Goal: Information Seeking & Learning: Check status

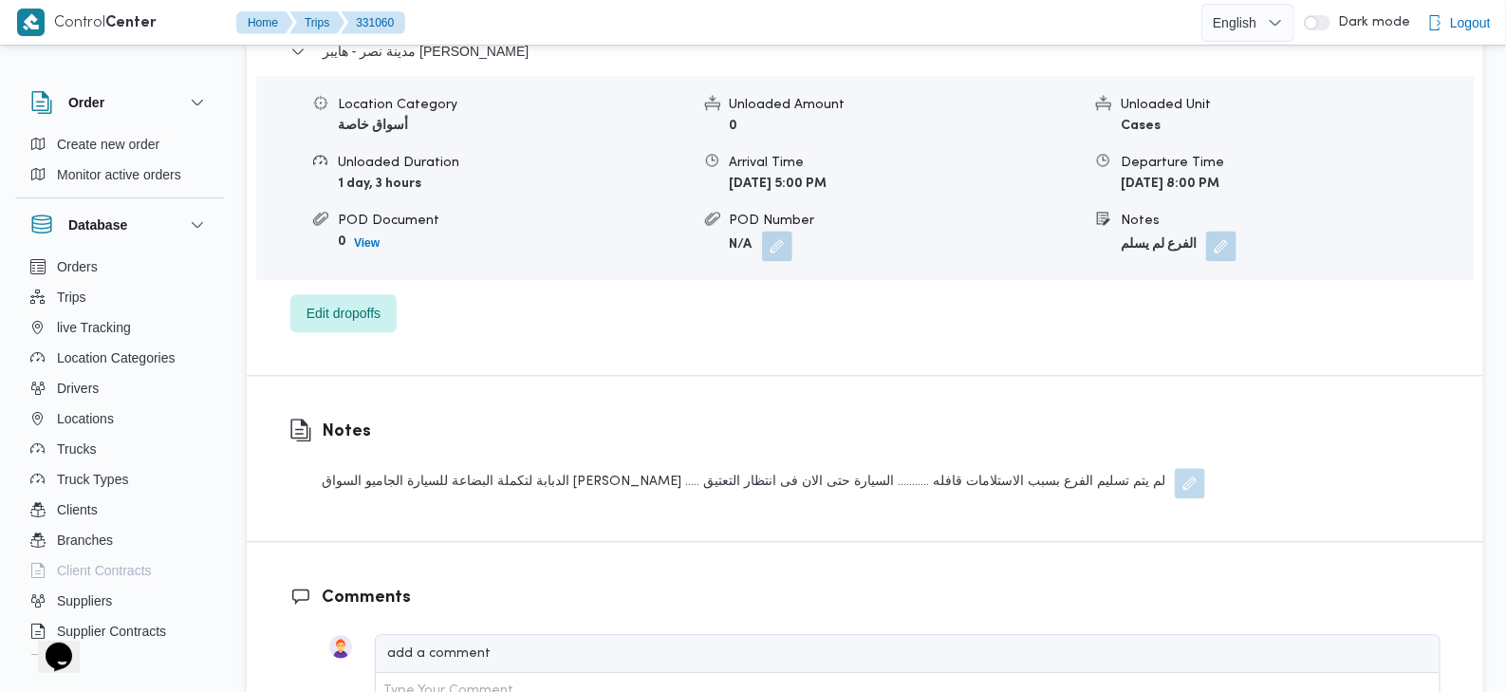
scroll to position [1613, 0]
click at [1062, 467] on div "الدبابة لتكملة البضاعة للسيارة الجاميو السواق احمد سعد ..... لم يتم تسليم الفرع…" at bounding box center [764, 482] width 884 height 30
click at [571, 467] on div "الدبابة لتكملة البضاعة للسيارة الجاميو السواق احمد سعد ..... لم يتم تسليم الفرع…" at bounding box center [764, 482] width 884 height 30
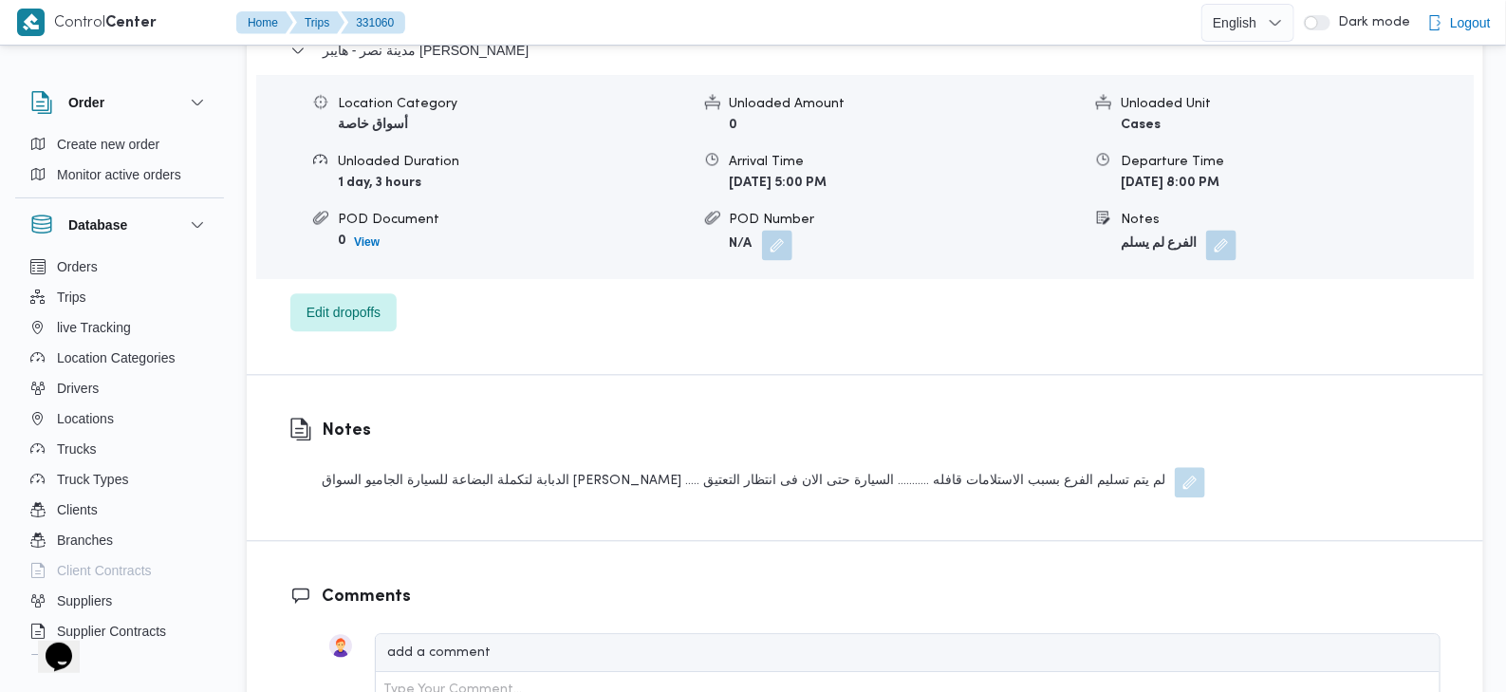
click at [413, 467] on div "الدبابة لتكملة البضاعة للسيارة الجاميو السواق احمد سعد ..... لم يتم تسليم الفرع…" at bounding box center [764, 482] width 884 height 30
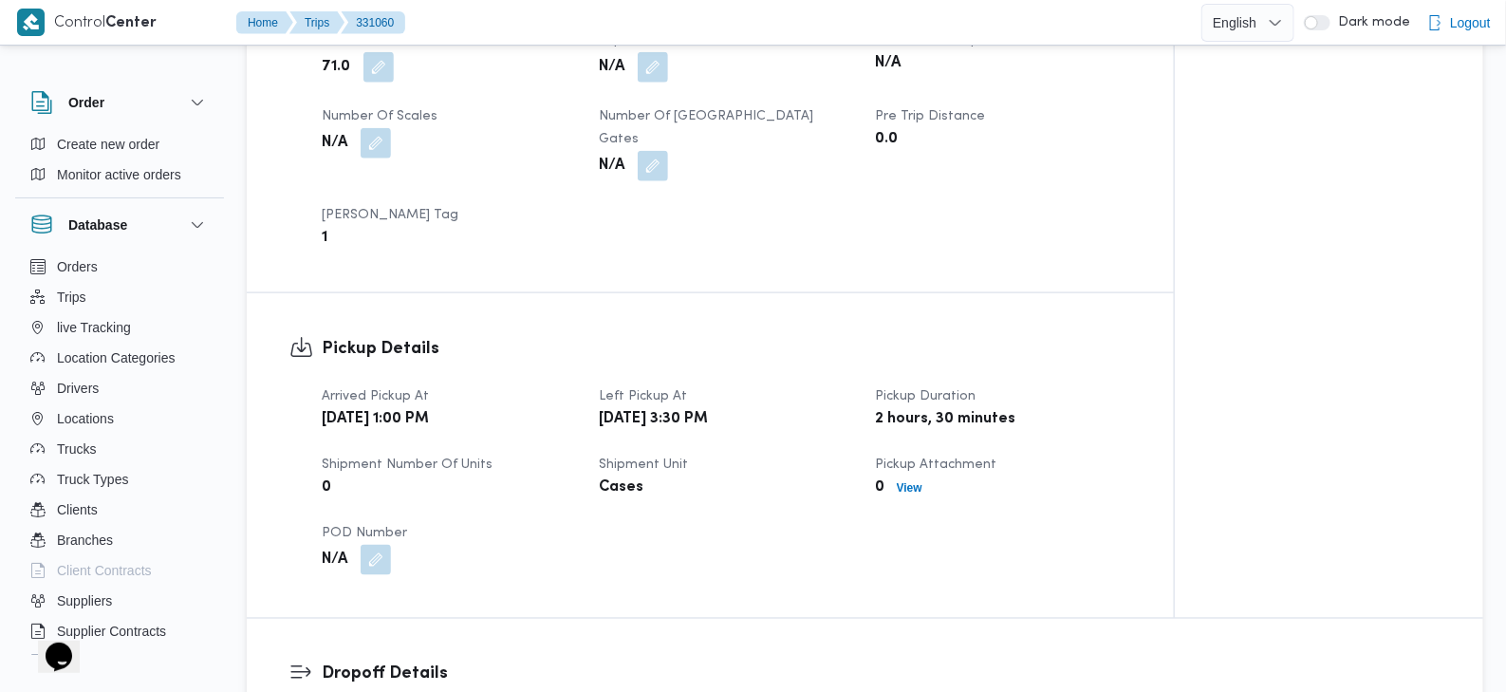
scroll to position [933, 0]
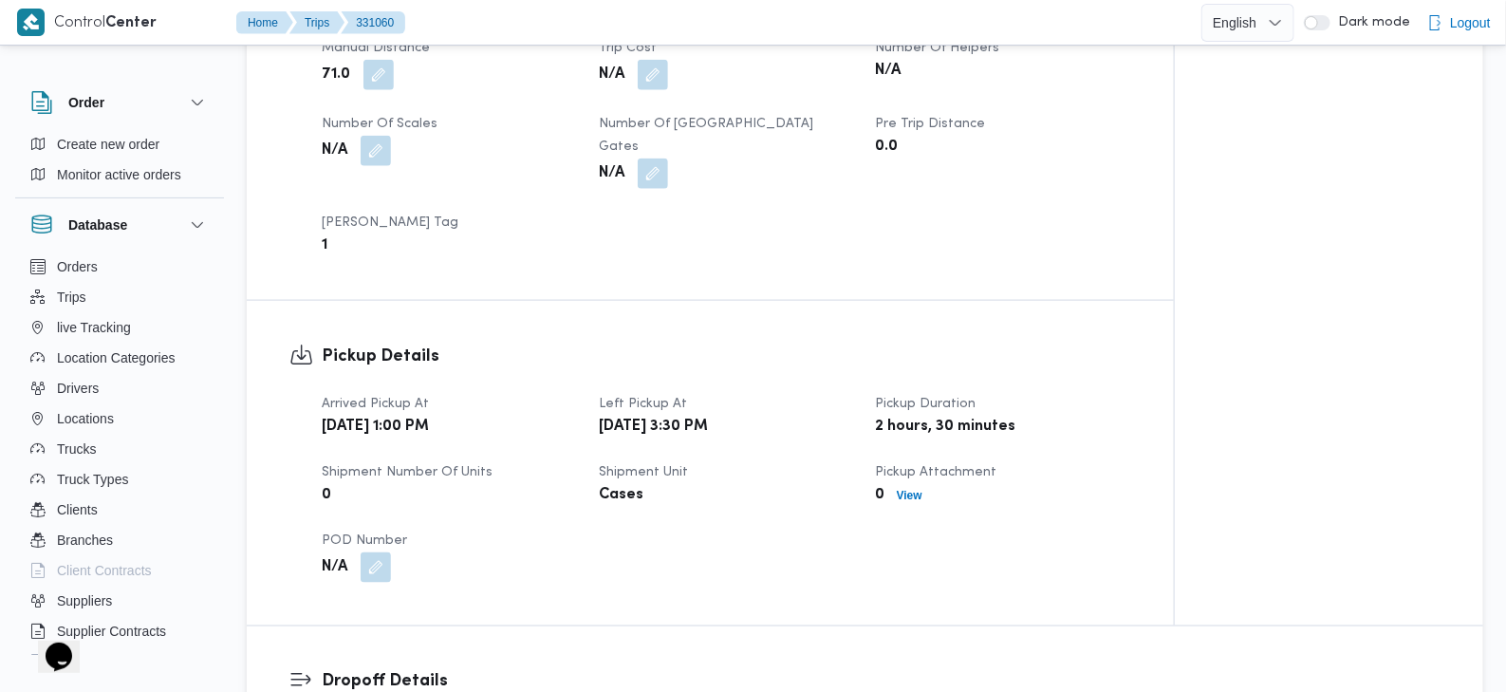
click at [429, 416] on b "Wed, Aug 13, 2025 1:00 PM" at bounding box center [375, 427] width 107 height 23
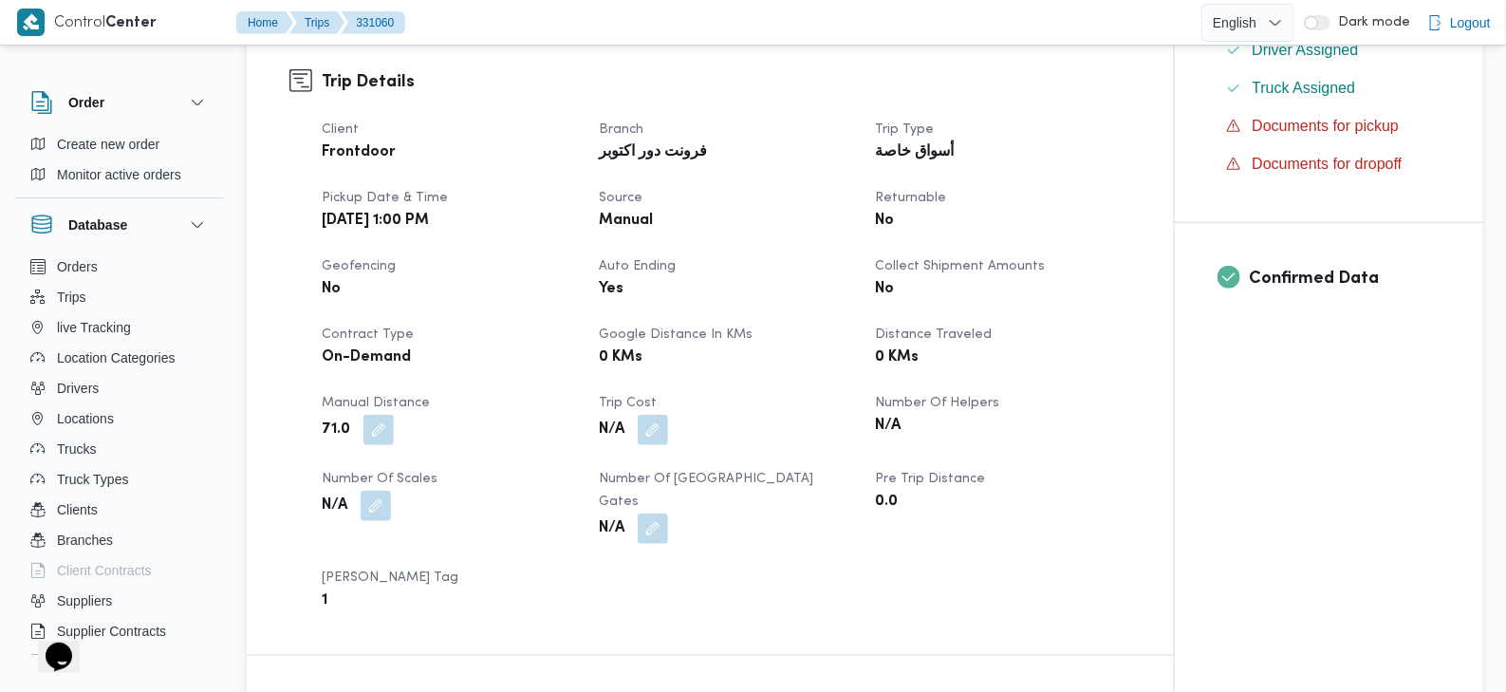
scroll to position [585, 0]
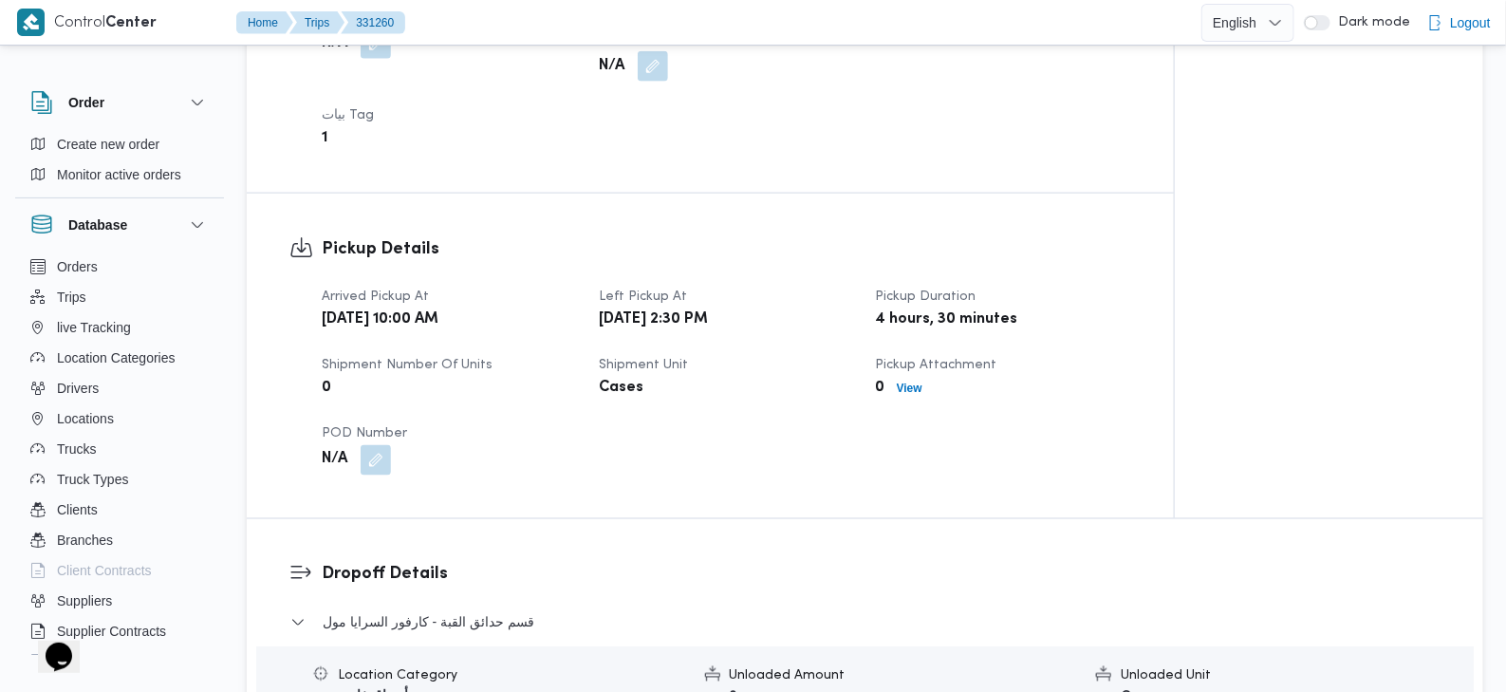
scroll to position [1075, 0]
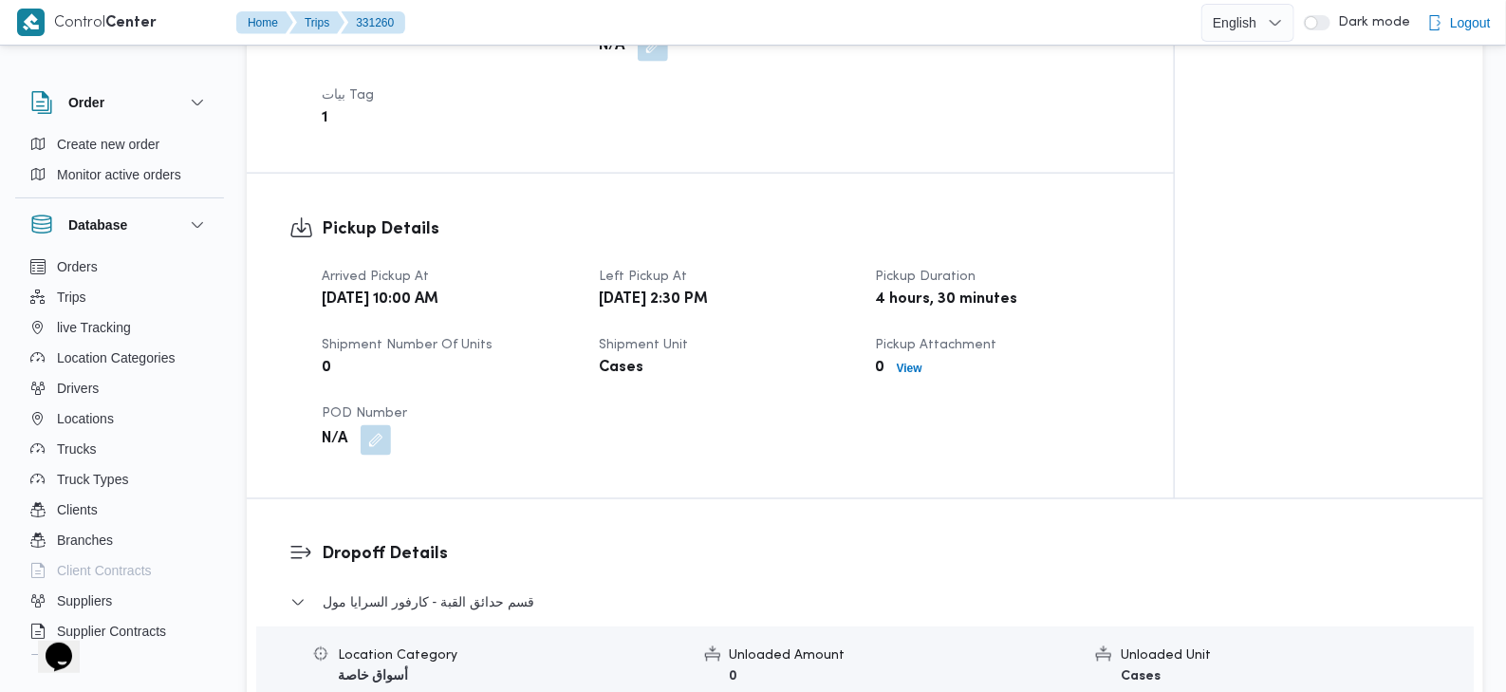
click at [439, 289] on b "Fri, Aug 15, 2025 10:00 AM" at bounding box center [380, 300] width 117 height 23
click at [708, 289] on b "Fri, Aug 15, 2025 2:30 PM" at bounding box center [653, 300] width 109 height 23
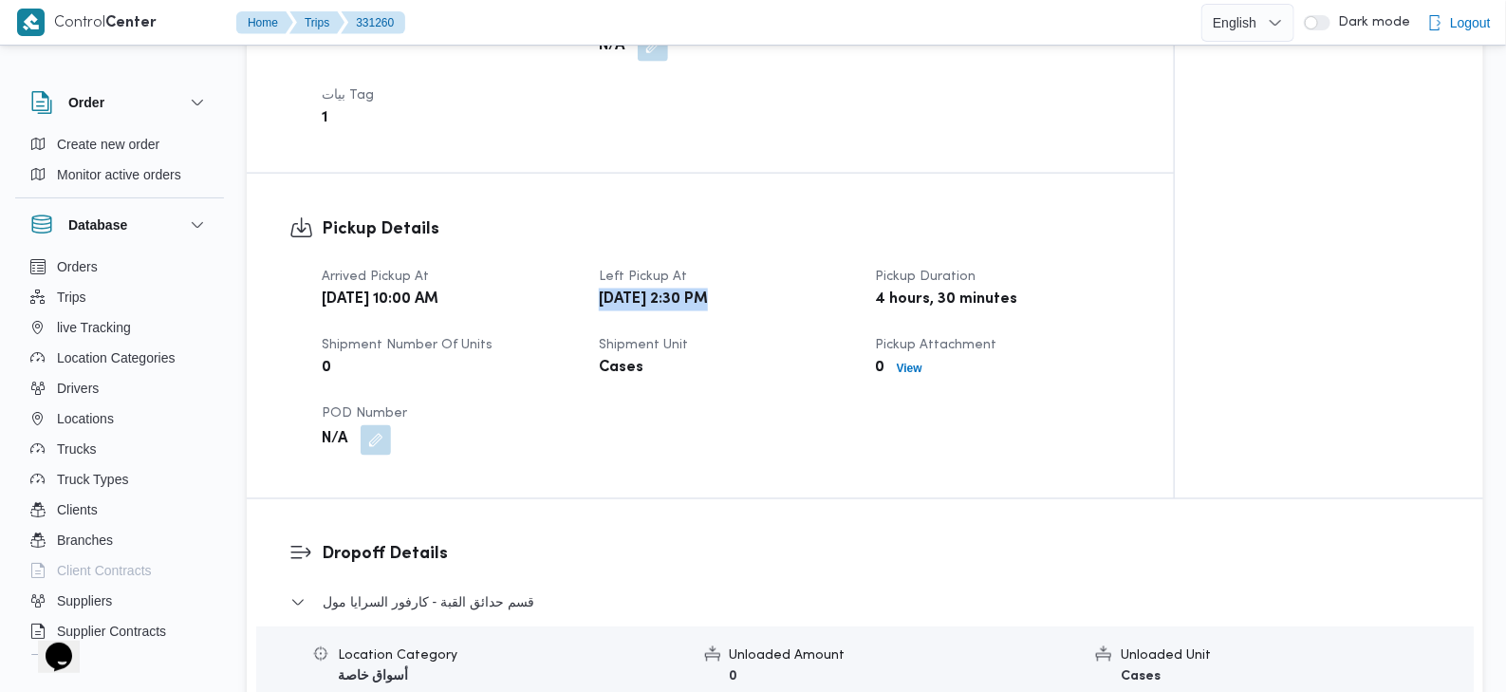
click at [708, 289] on b "Fri, Aug 15, 2025 2:30 PM" at bounding box center [653, 300] width 109 height 23
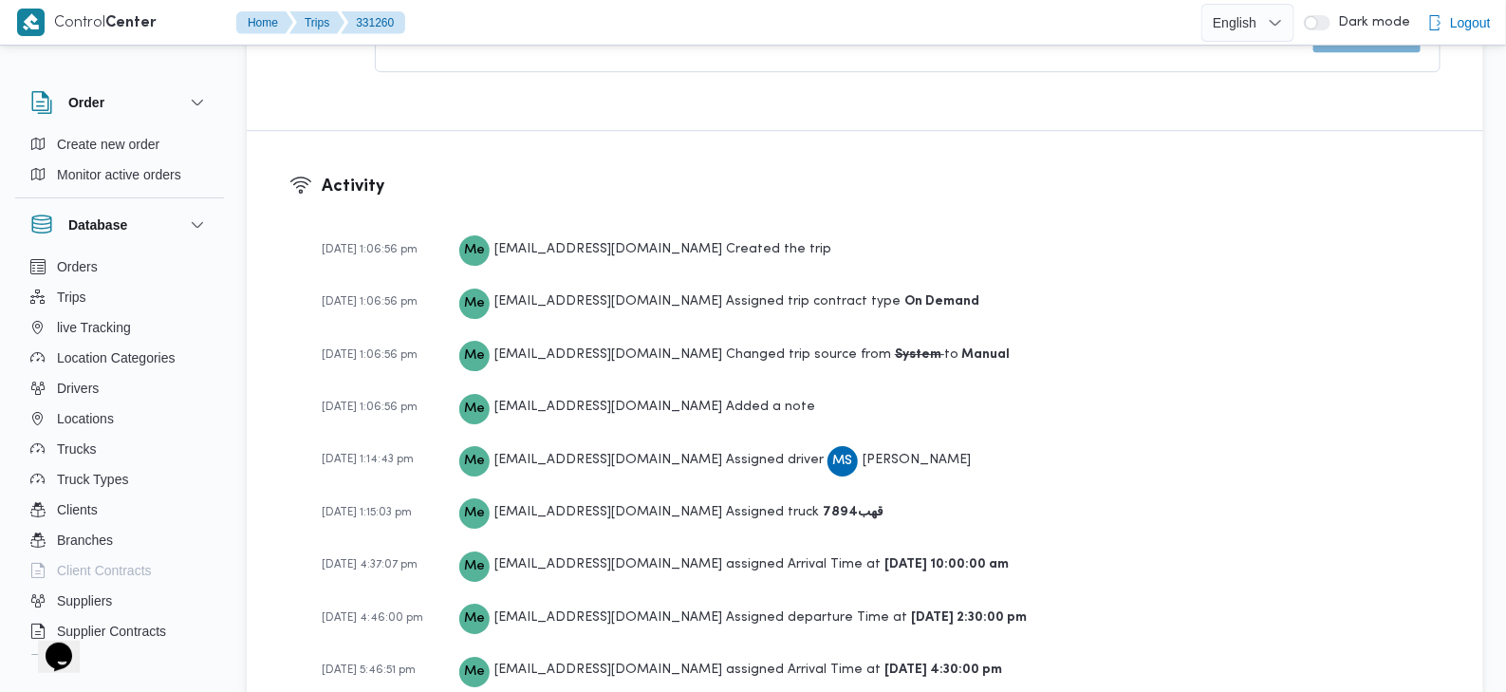
scroll to position [2458, 0]
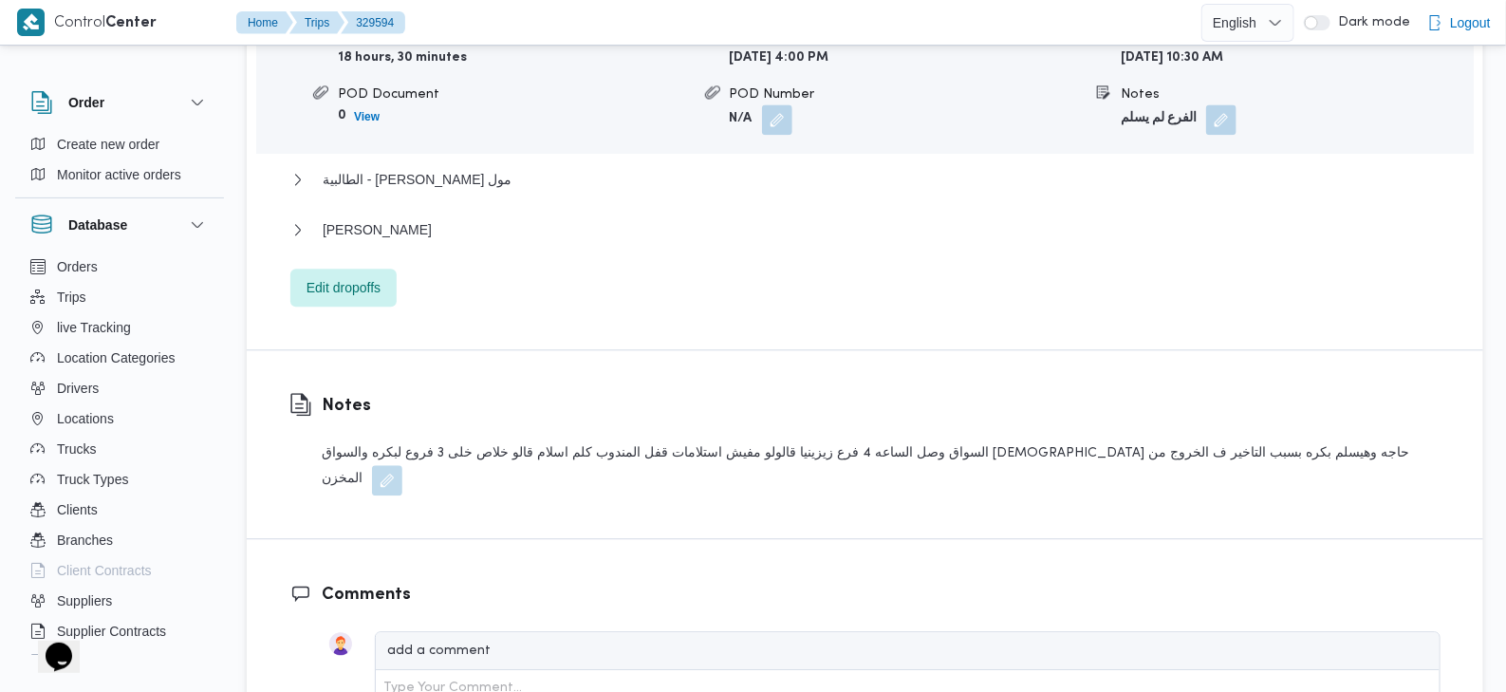
scroll to position [1755, 0]
click at [1297, 440] on div "السواق وصل الساعه 4 فرع زيزينيا قالولو مفيش استلامات قفل المندوب كلم اسلام قالو…" at bounding box center [881, 466] width 1119 height 53
click at [1194, 440] on div "السواق وصل الساعه 4 فرع زيزينيا قالولو مفيش استلامات قفل المندوب كلم اسلام قالو…" at bounding box center [881, 466] width 1119 height 53
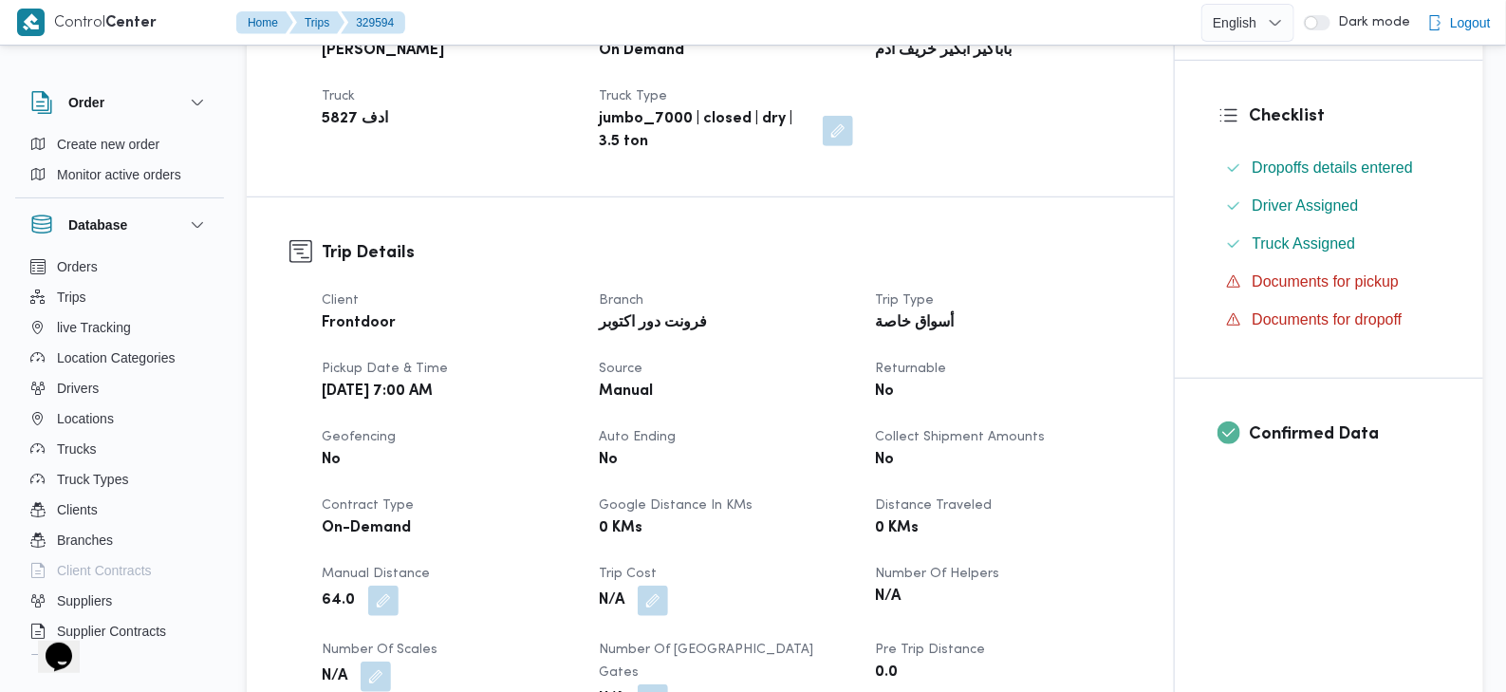
scroll to position [0, 0]
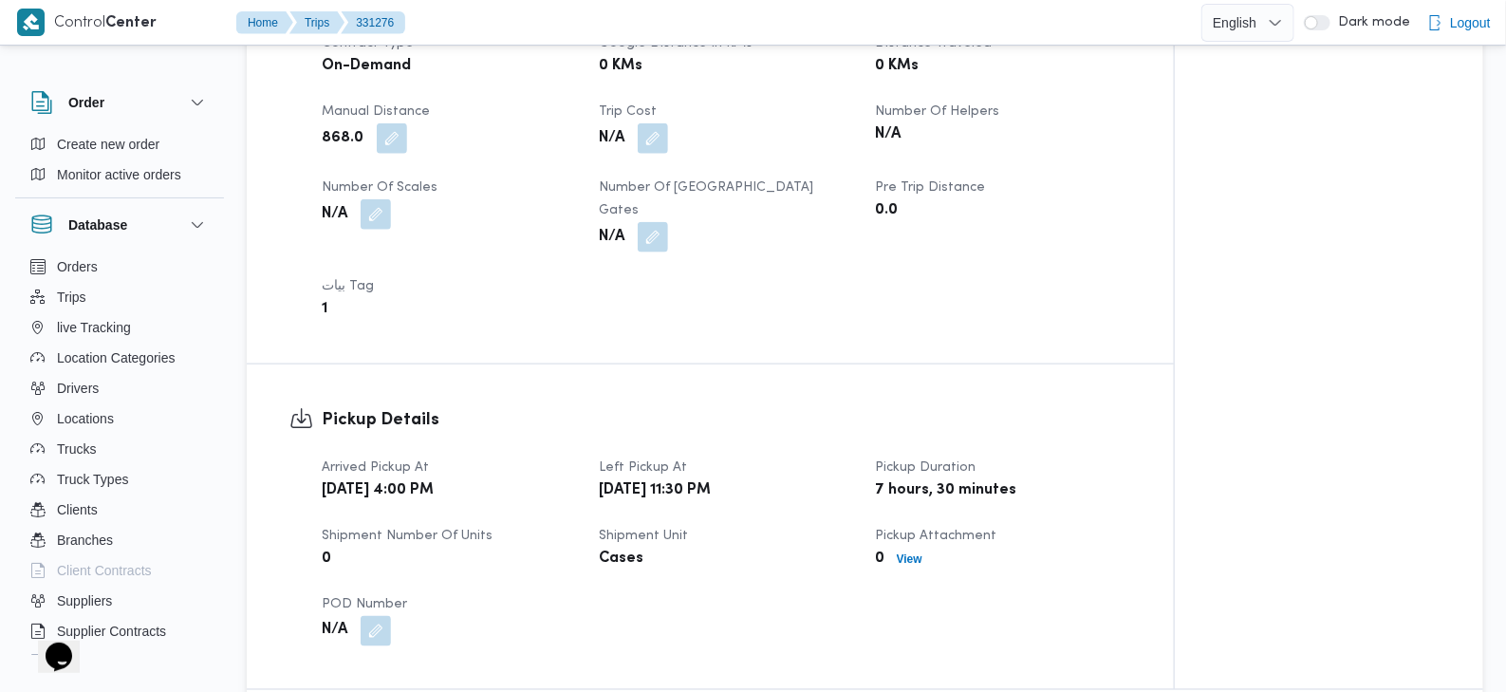
scroll to position [973, 0]
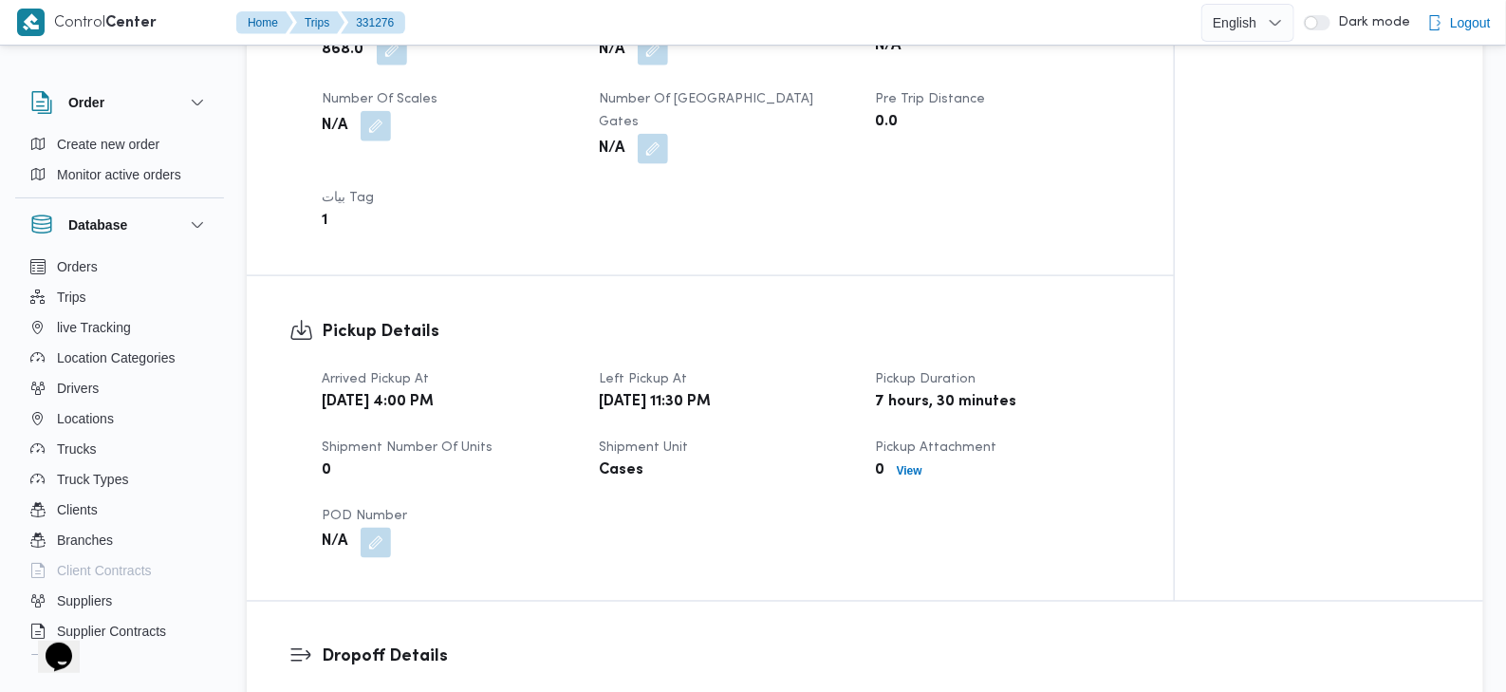
click at [434, 391] on b "[DATE] 4:00 PM" at bounding box center [378, 402] width 112 height 23
click at [672, 391] on b "[DATE] 11:30 PM" at bounding box center [655, 402] width 112 height 23
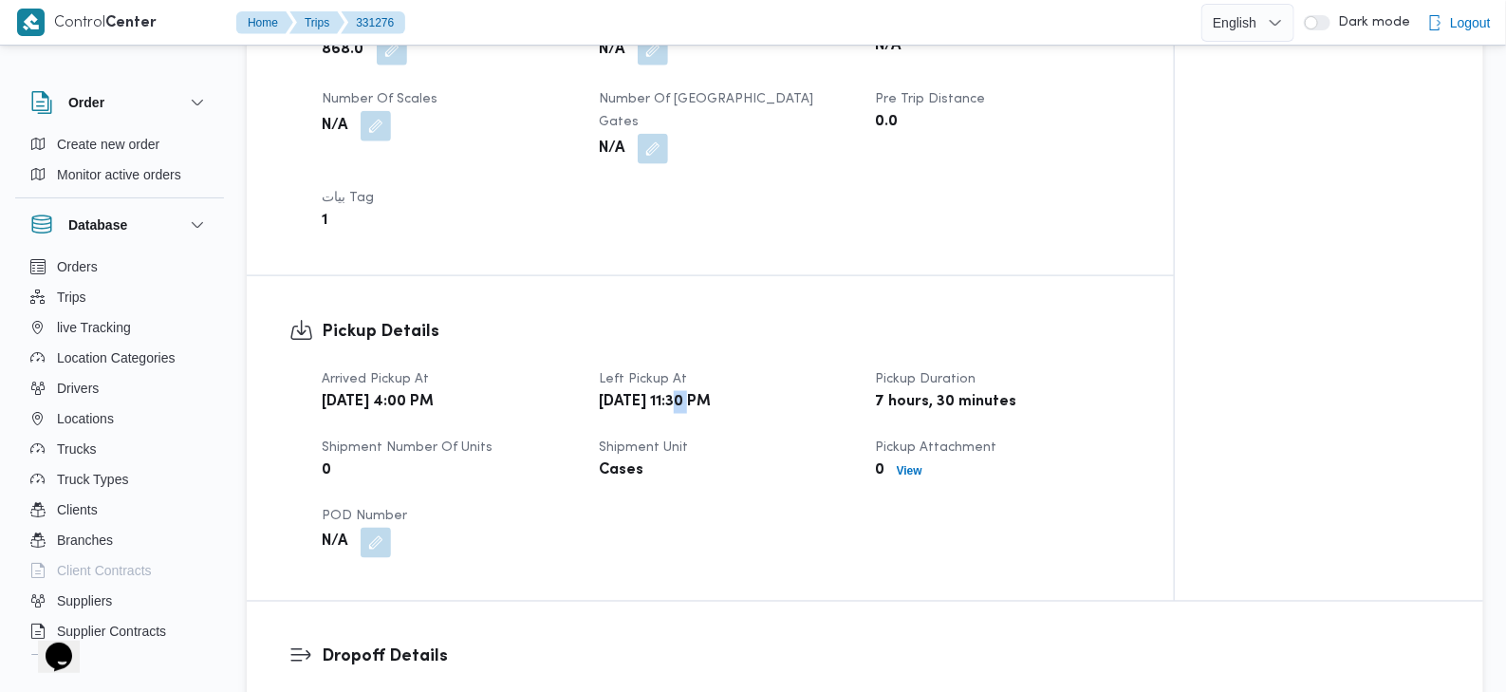
click at [672, 391] on b "[DATE] 11:30 PM" at bounding box center [655, 402] width 112 height 23
click at [747, 368] on dt "Left Pickup At" at bounding box center [726, 379] width 254 height 23
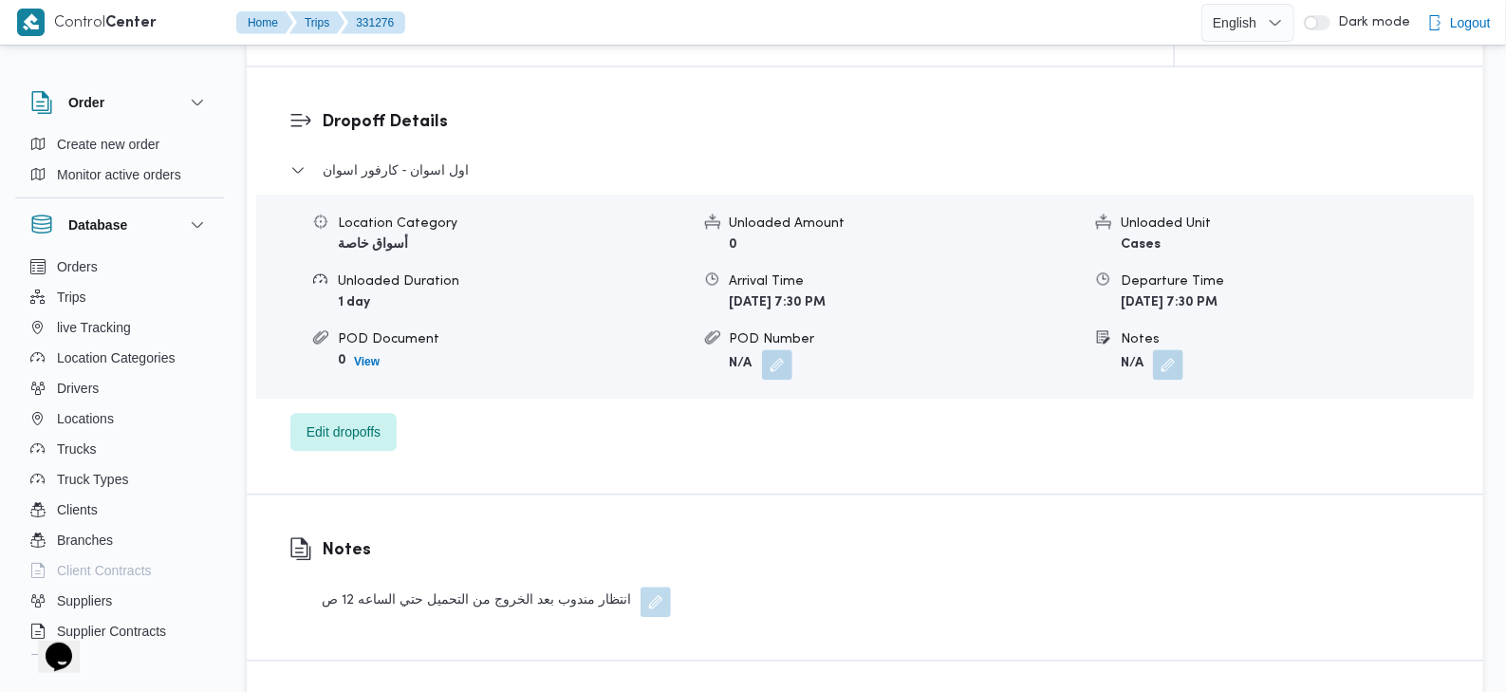
scroll to position [1510, 0]
click at [605, 585] on div "انتظار مندوب بعد الخروج من التحميل حتي الساعه 12 ص" at bounding box center [496, 600] width 349 height 30
drag, startPoint x: 605, startPoint y: 576, endPoint x: 500, endPoint y: 571, distance: 104.5
click at [603, 585] on div "انتظار مندوب بعد الخروج من التحميل حتي الساعه 12 ص" at bounding box center [496, 600] width 349 height 30
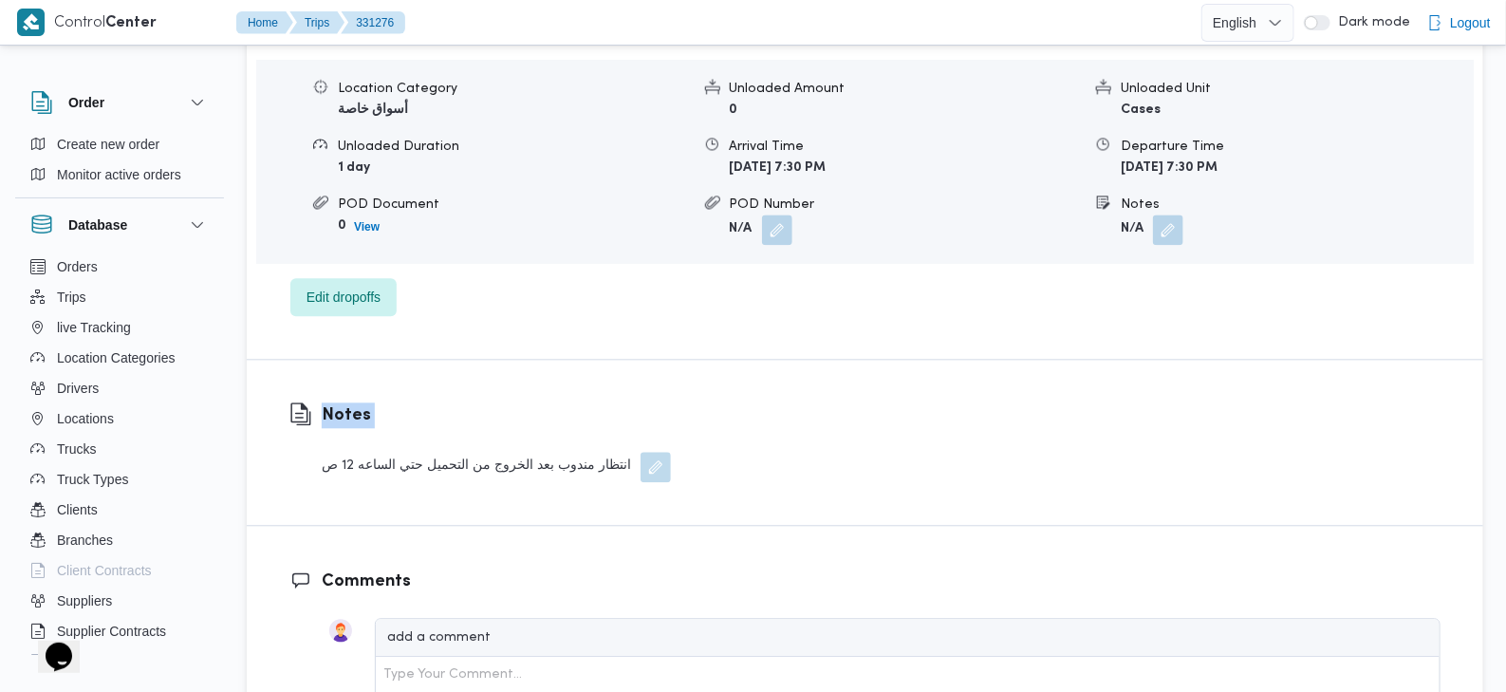
scroll to position [1740, 0]
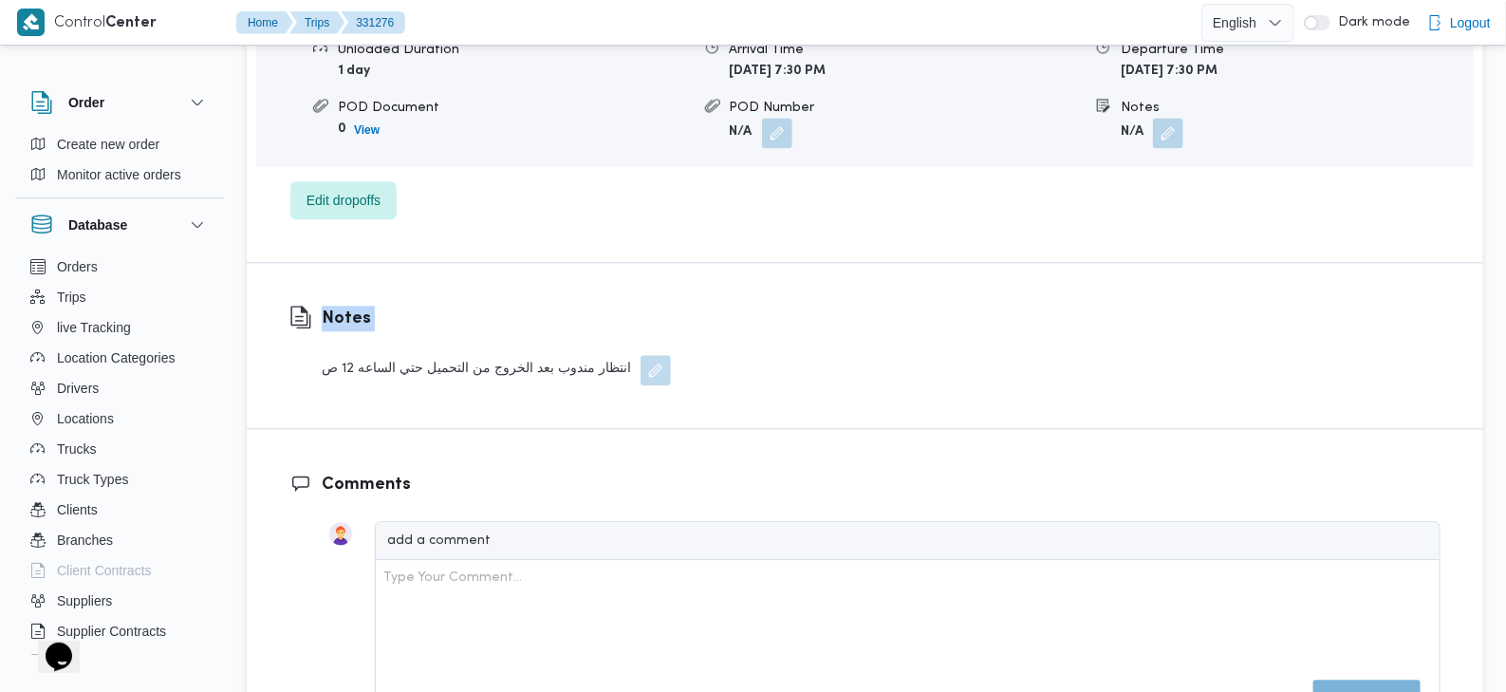
click at [522, 355] on div "انتظار مندوب بعد الخروج من التحميل حتي الساعه 12 ص" at bounding box center [496, 370] width 349 height 30
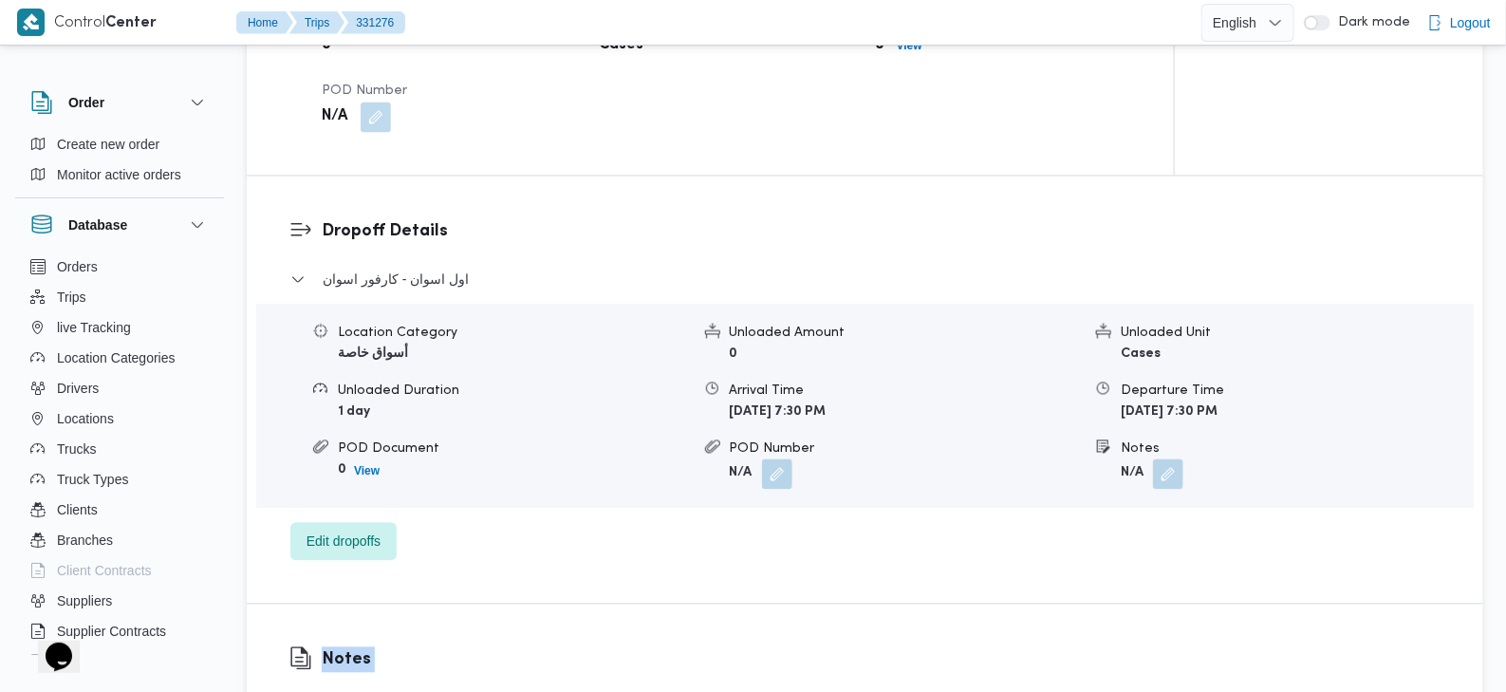
scroll to position [1400, 0]
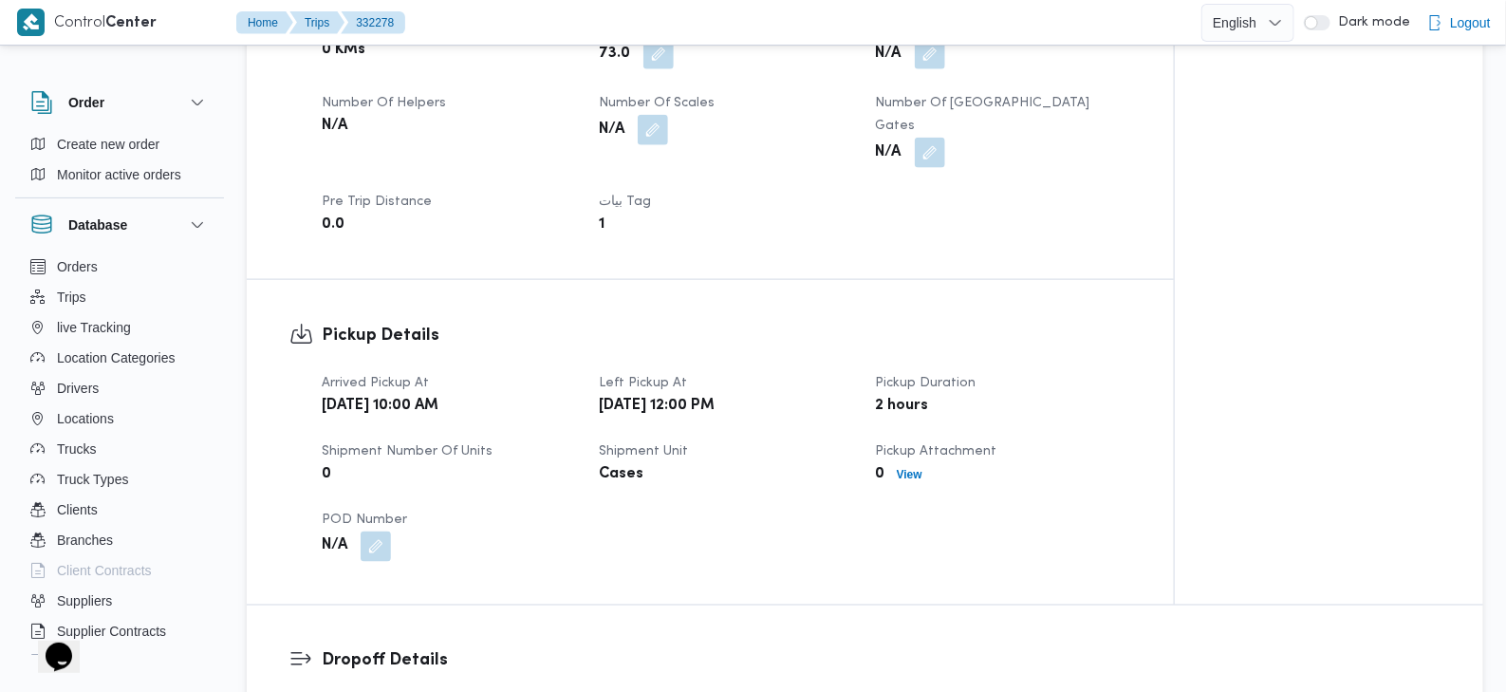
scroll to position [980, 0]
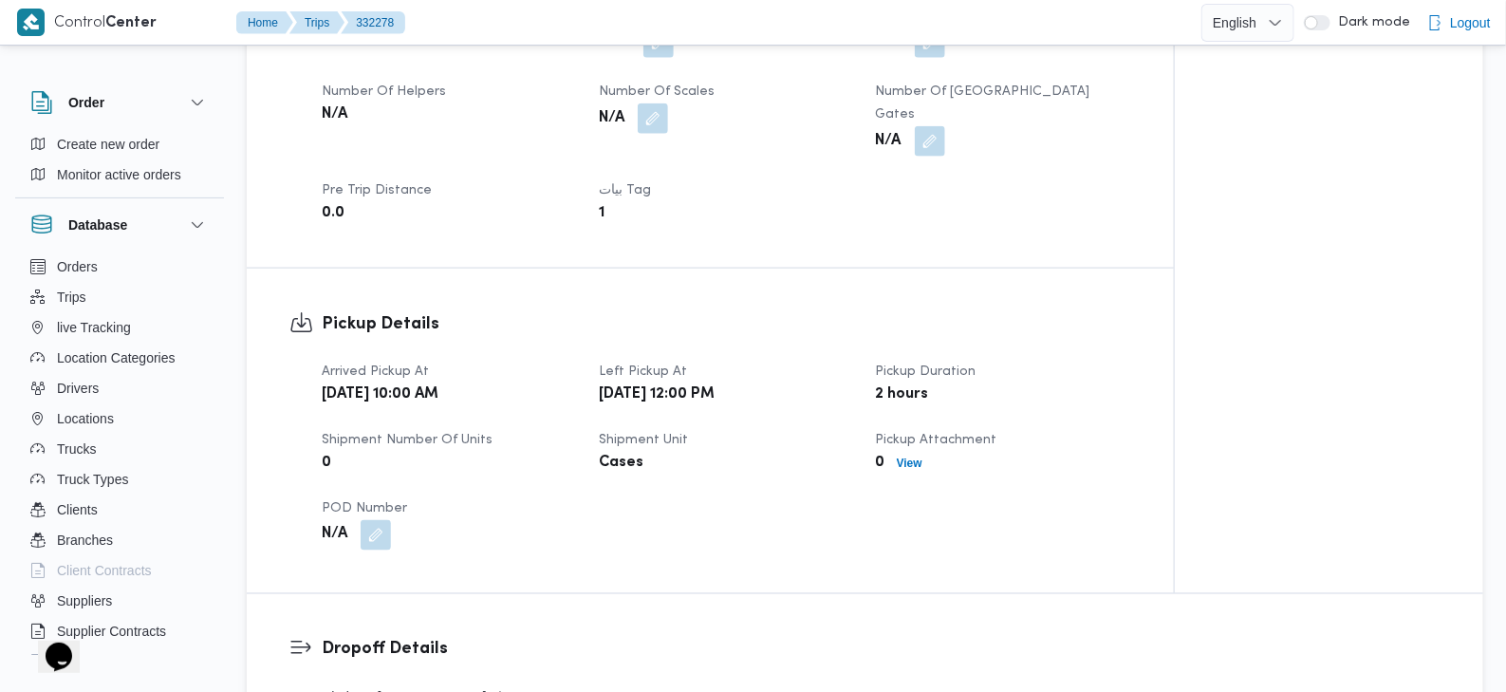
click at [715, 383] on b "[DATE] 12:00 PM" at bounding box center [657, 394] width 116 height 23
click at [715, 383] on b "Wed, Aug 20, 2025 12:00 PM" at bounding box center [657, 394] width 116 height 23
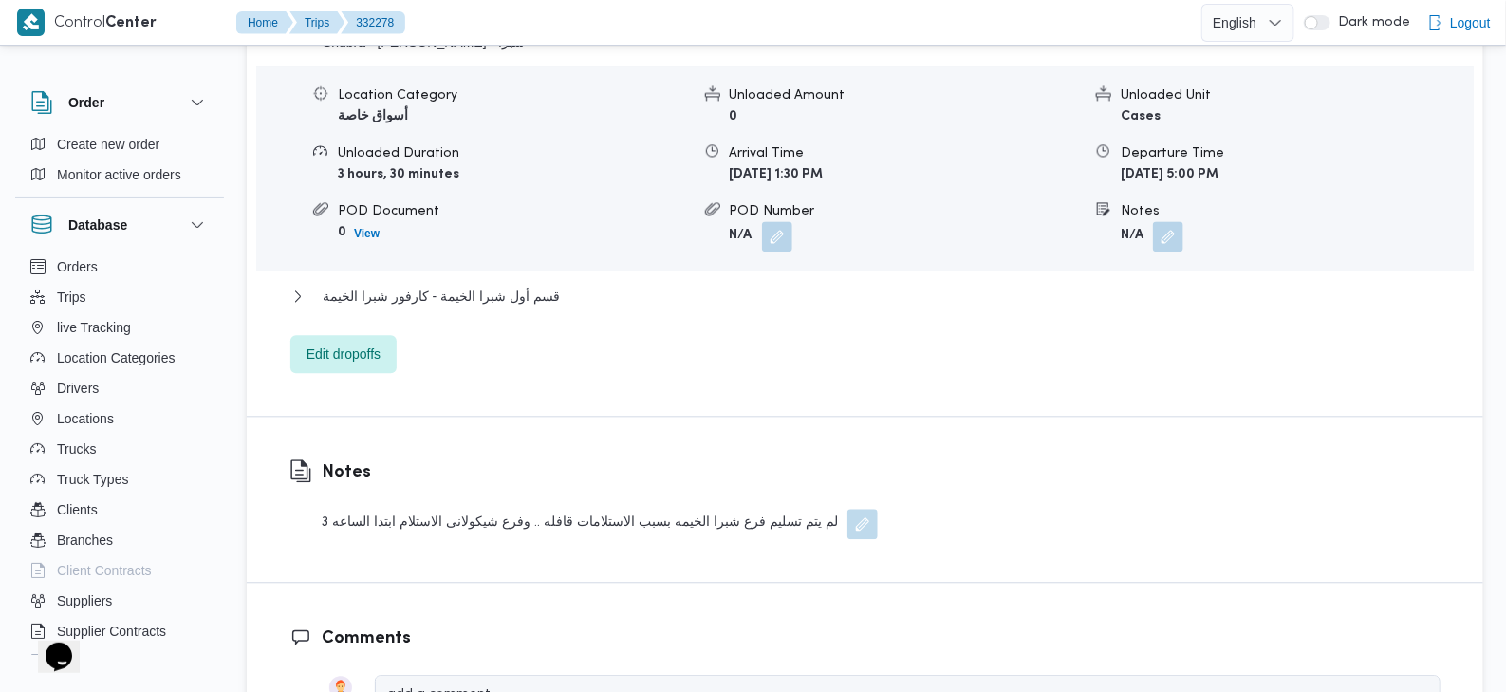
scroll to position [1636, 0]
click at [375, 509] on div "لم يتم تسليم فرع شبرا الخيمه بسبب الاستلامات قافله .. وفرع شيكولانى الاستلام اب…" at bounding box center [600, 524] width 556 height 30
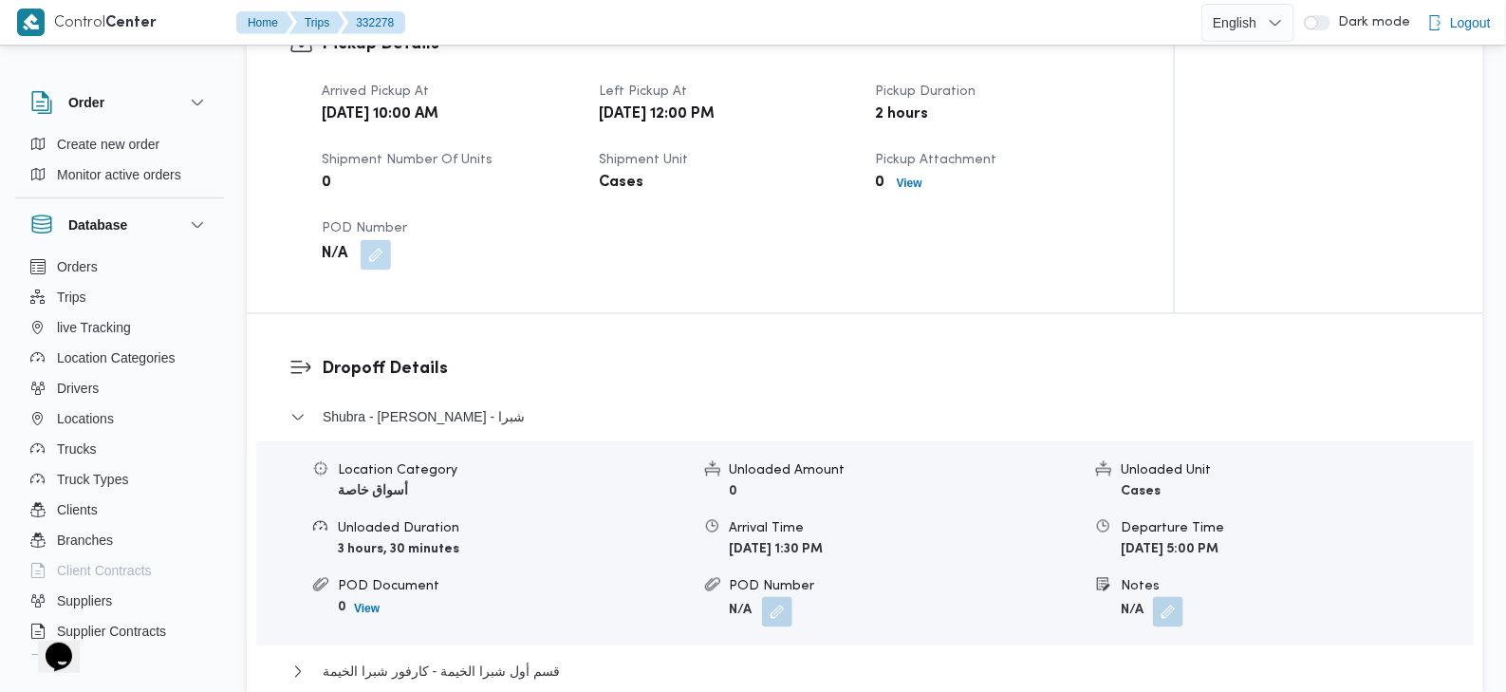
scroll to position [1234, 0]
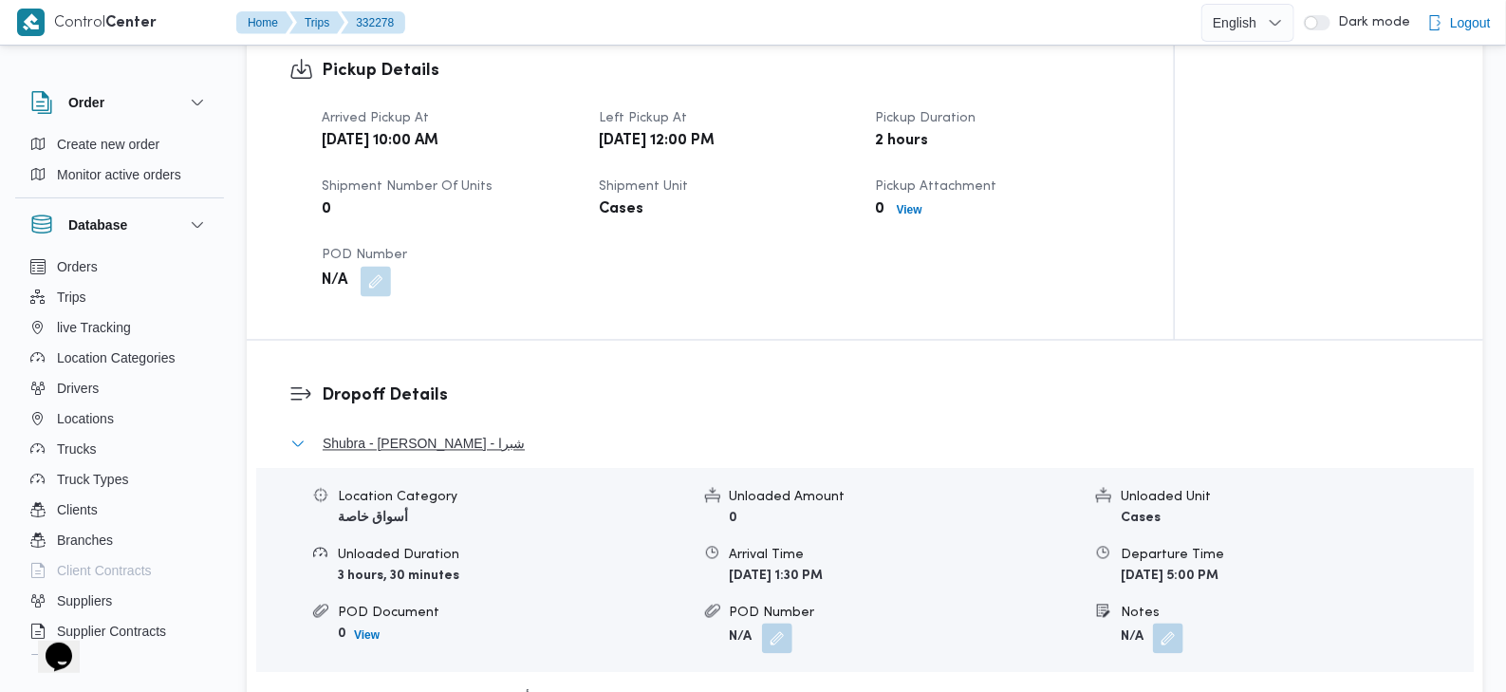
click at [440, 433] on span "Shubra - كارفور شيكولانى - شبرا" at bounding box center [424, 444] width 202 height 23
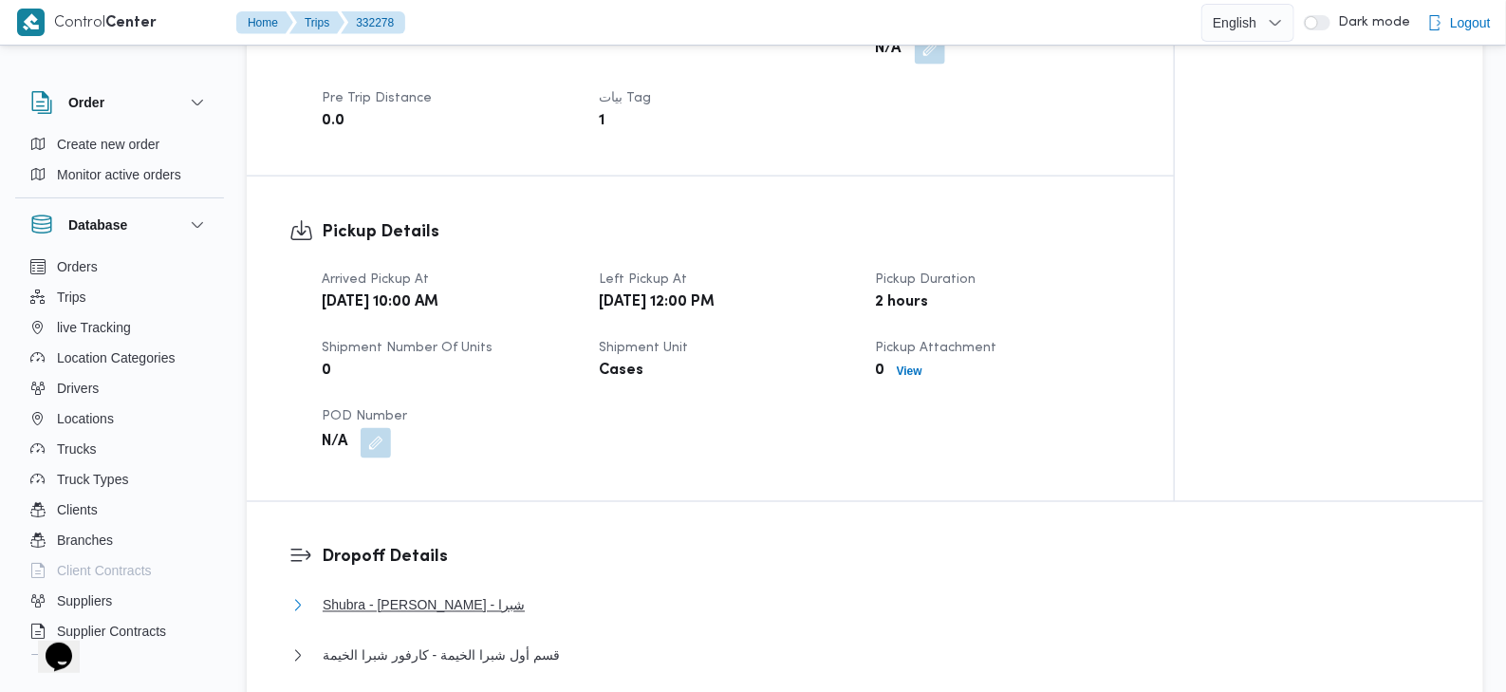
scroll to position [1068, 0]
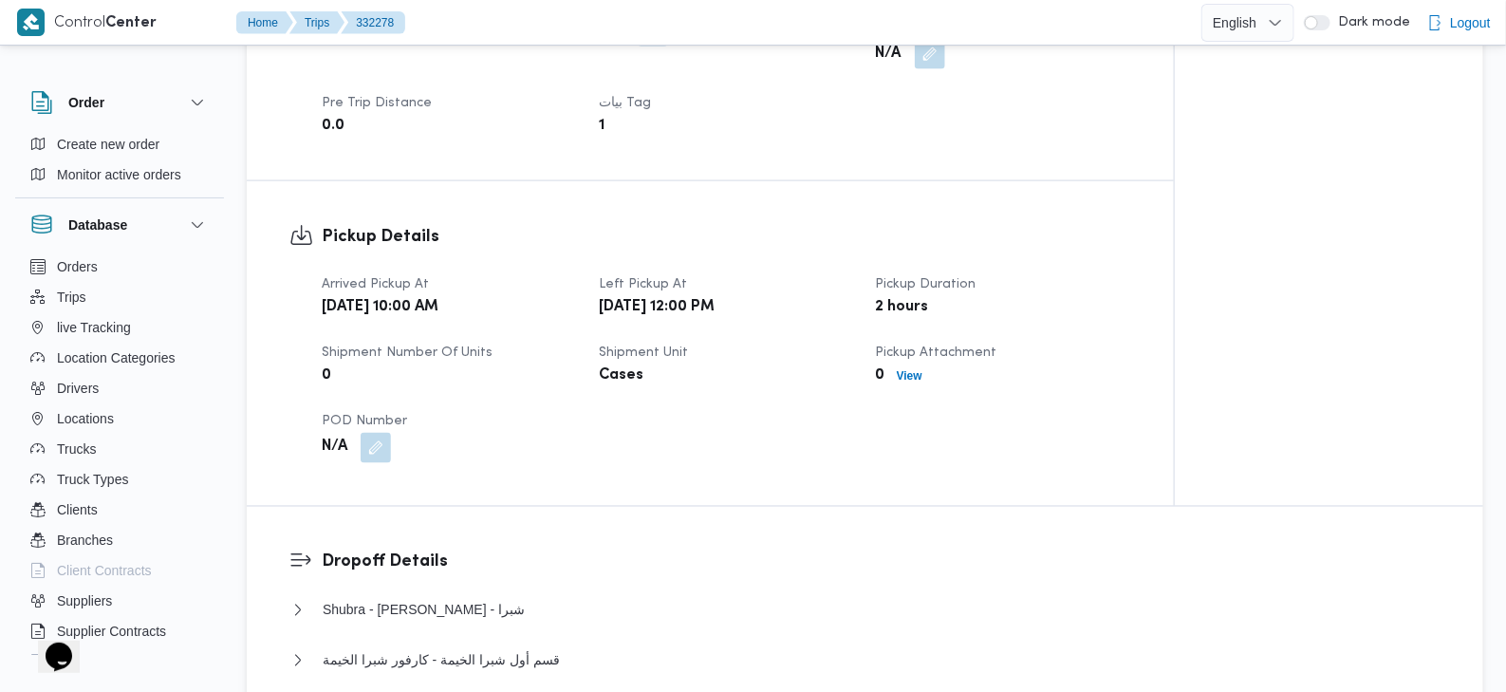
click at [715, 296] on b "Wed, Aug 20, 2025 12:00 PM" at bounding box center [657, 307] width 116 height 23
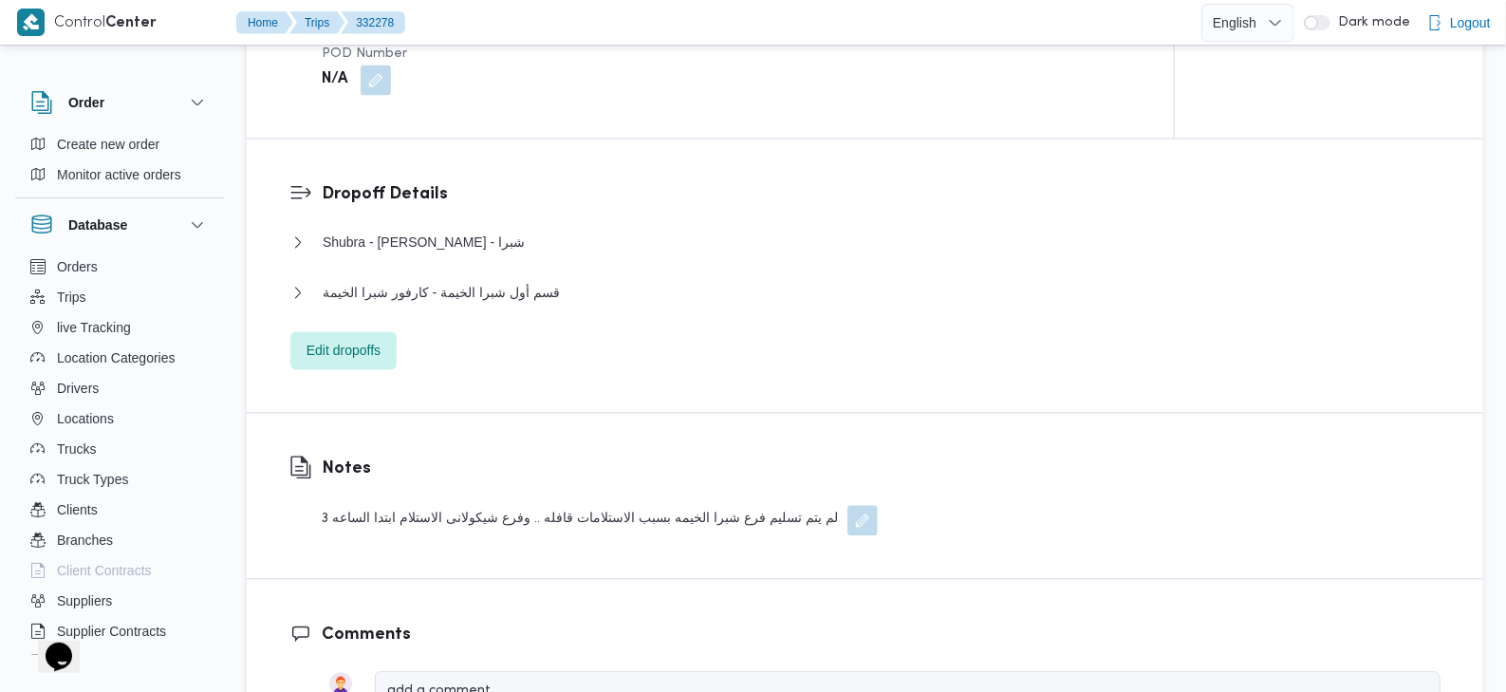
scroll to position [1550, 0]
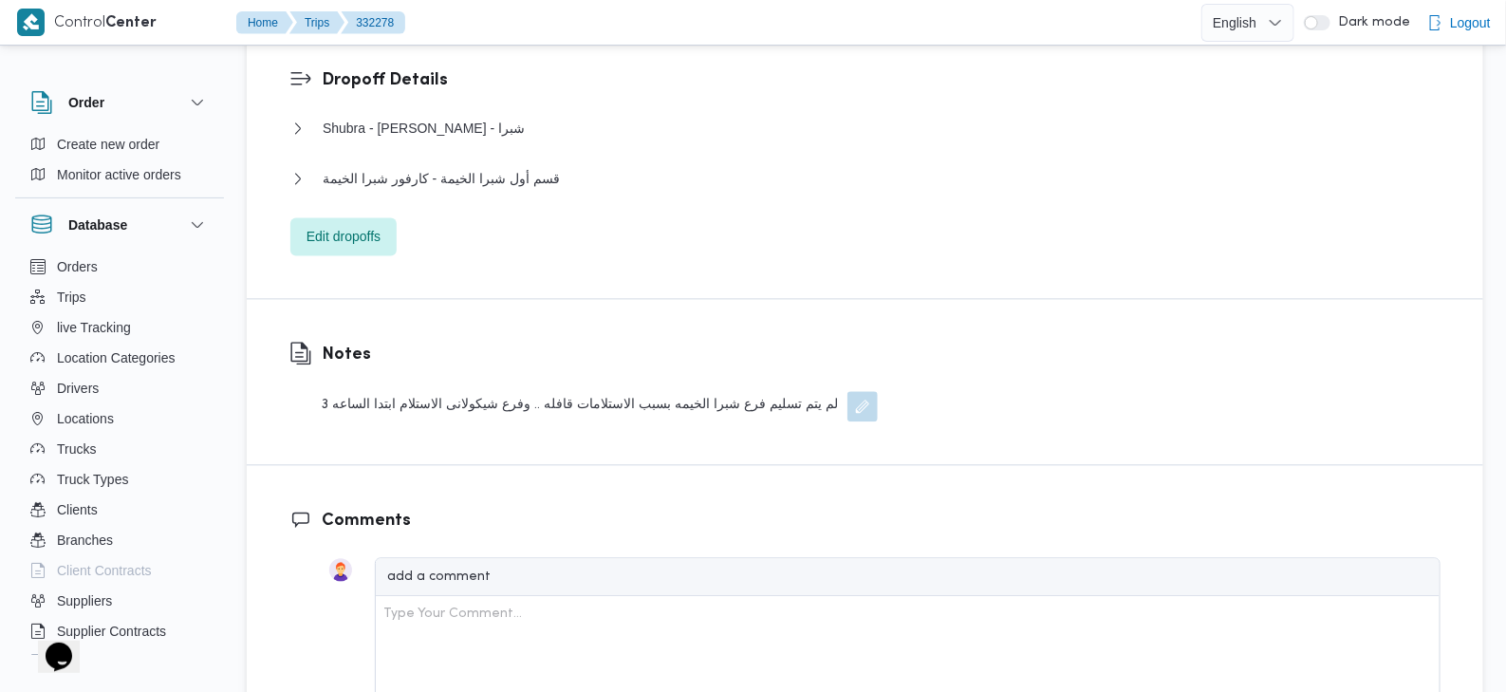
click at [764, 392] on div "لم يتم تسليم فرع شبرا الخيمه بسبب الاستلامات قافله .. وفرع شيكولانى الاستلام اب…" at bounding box center [600, 406] width 556 height 30
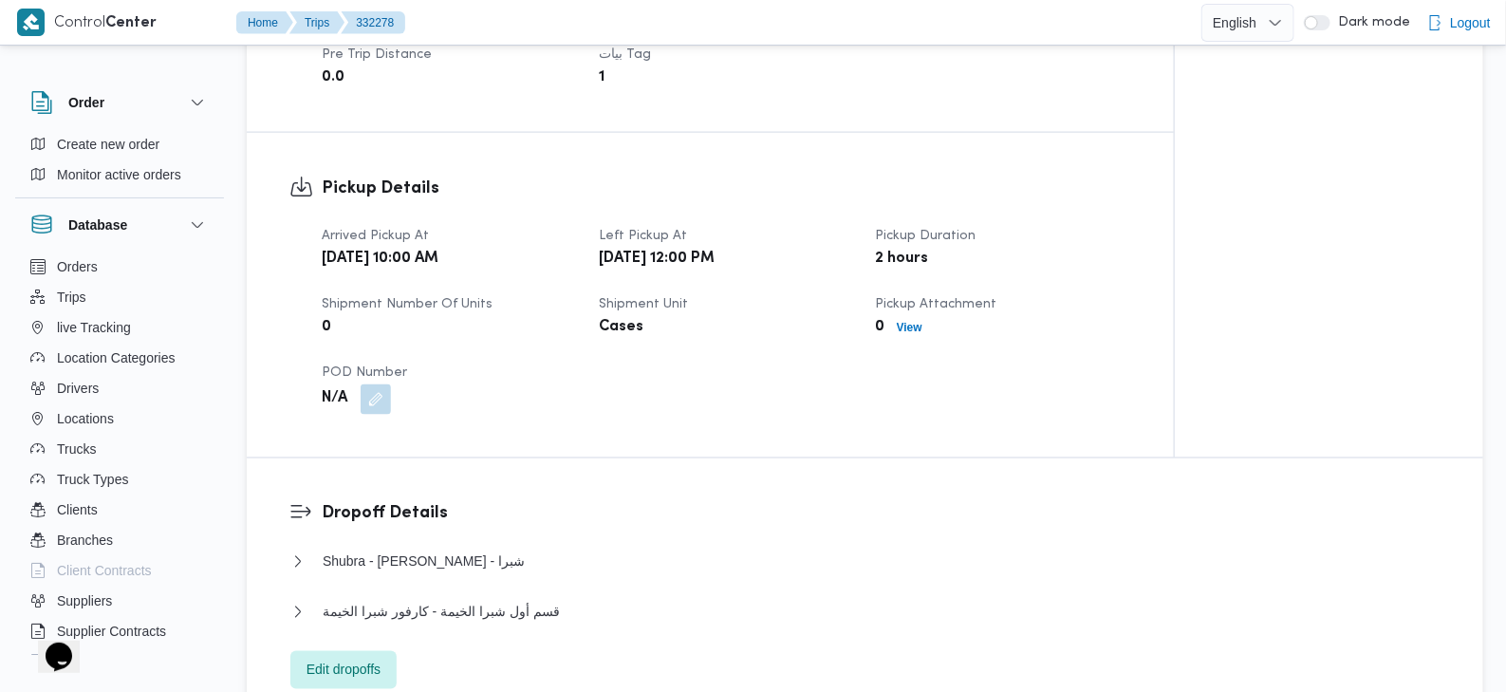
scroll to position [1107, 0]
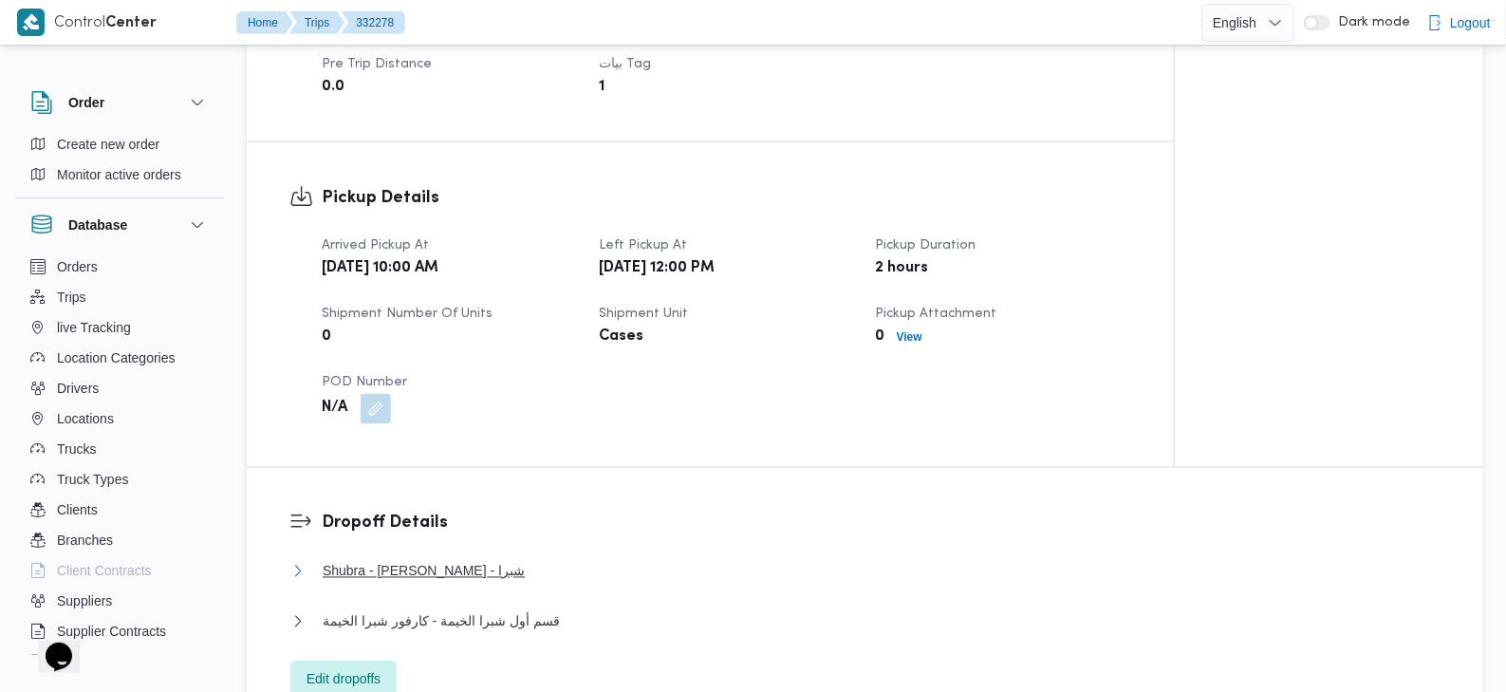
click at [375, 560] on span "Shubra - كارفور شيكولانى - شبرا" at bounding box center [424, 571] width 202 height 23
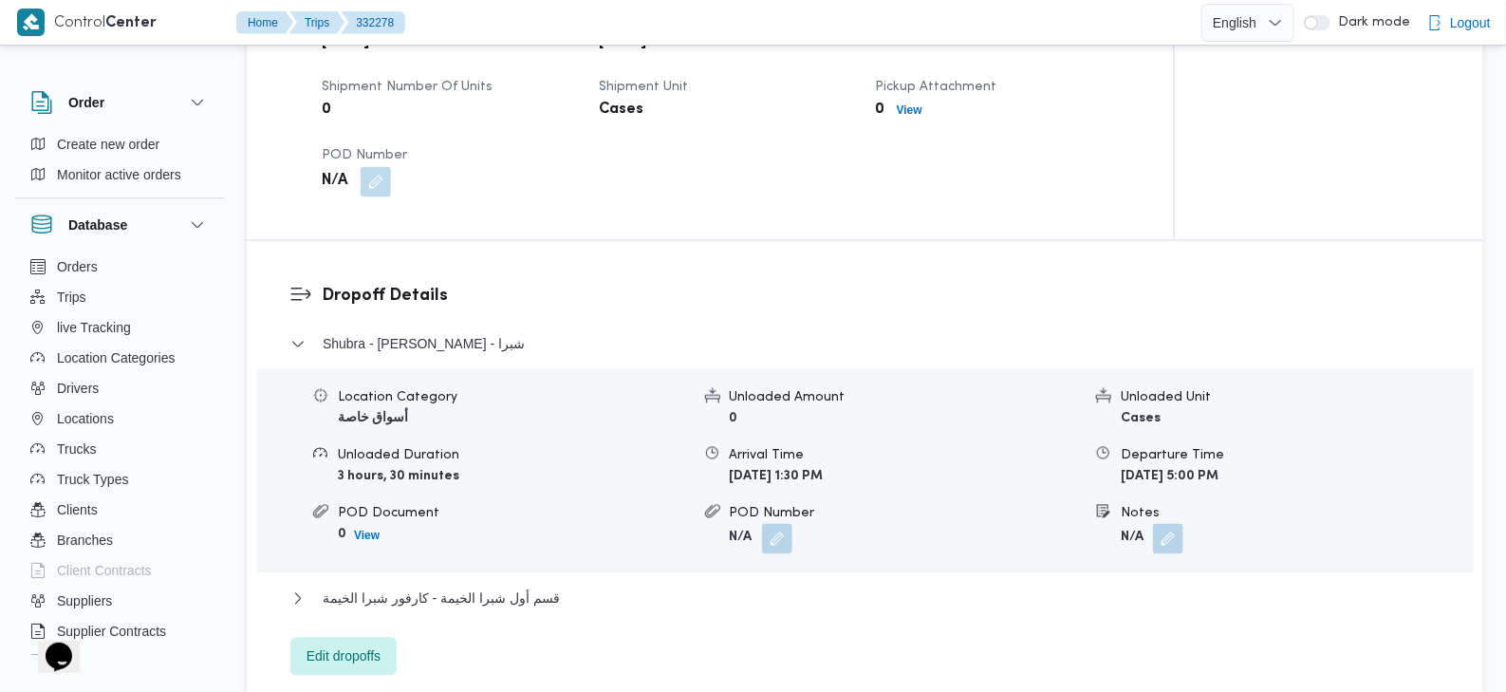
scroll to position [1336, 0]
click at [787, 463] on form "Wed, Aug 20, 2025 1:30 PM" at bounding box center [906, 474] width 352 height 23
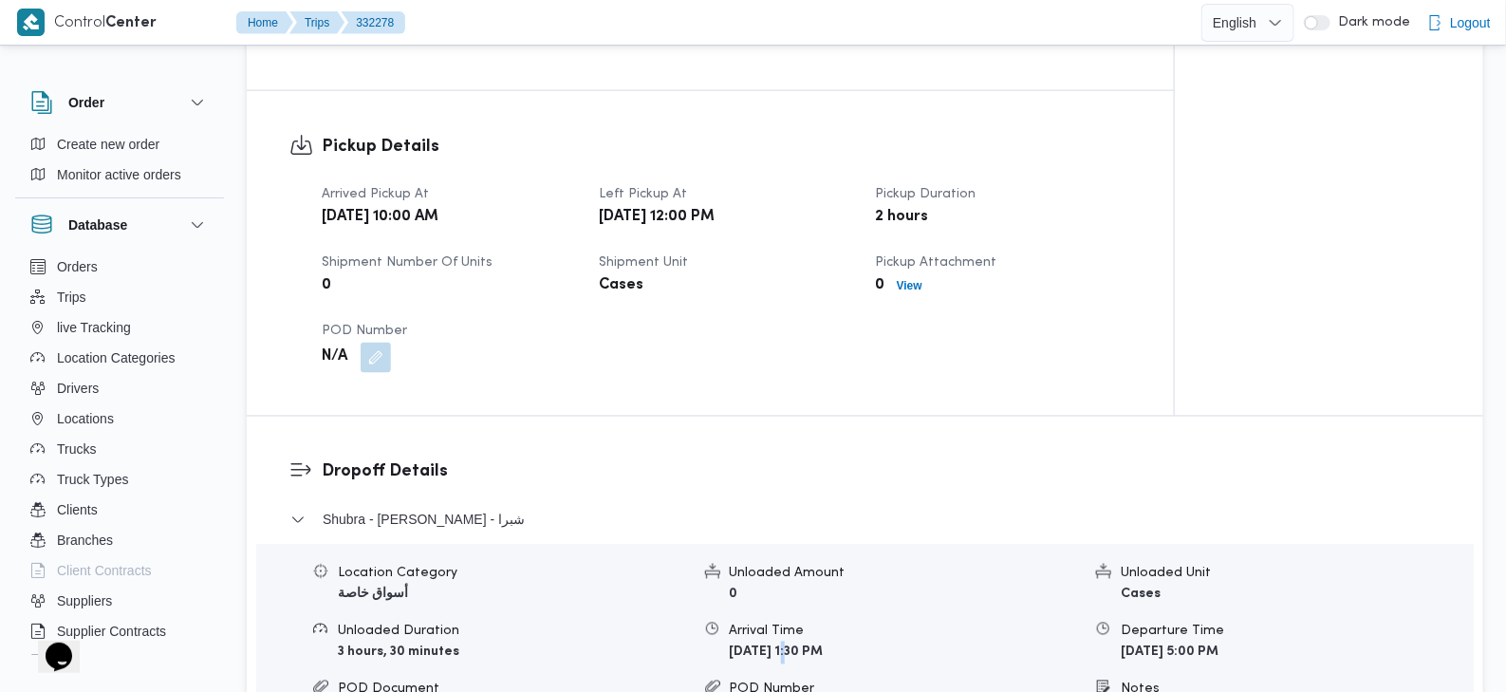
scroll to position [1170, 0]
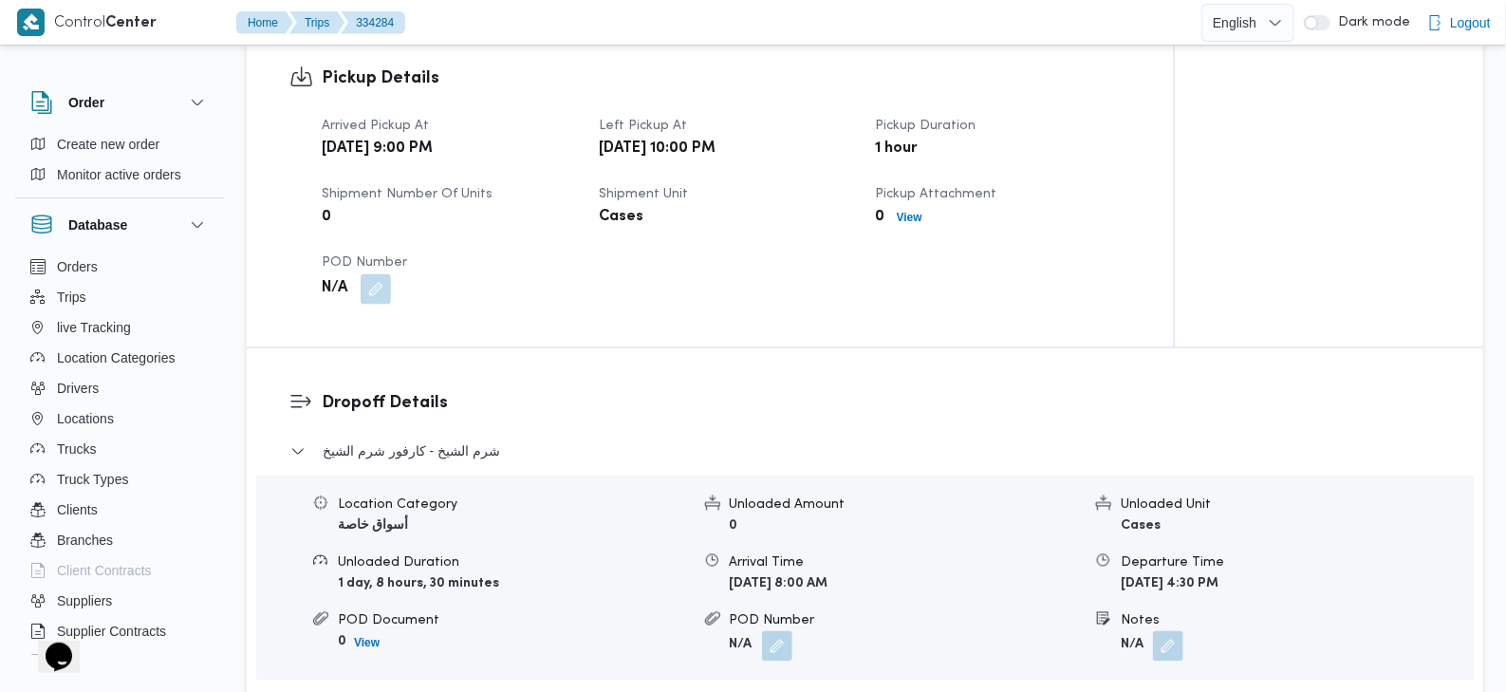
scroll to position [1218, 0]
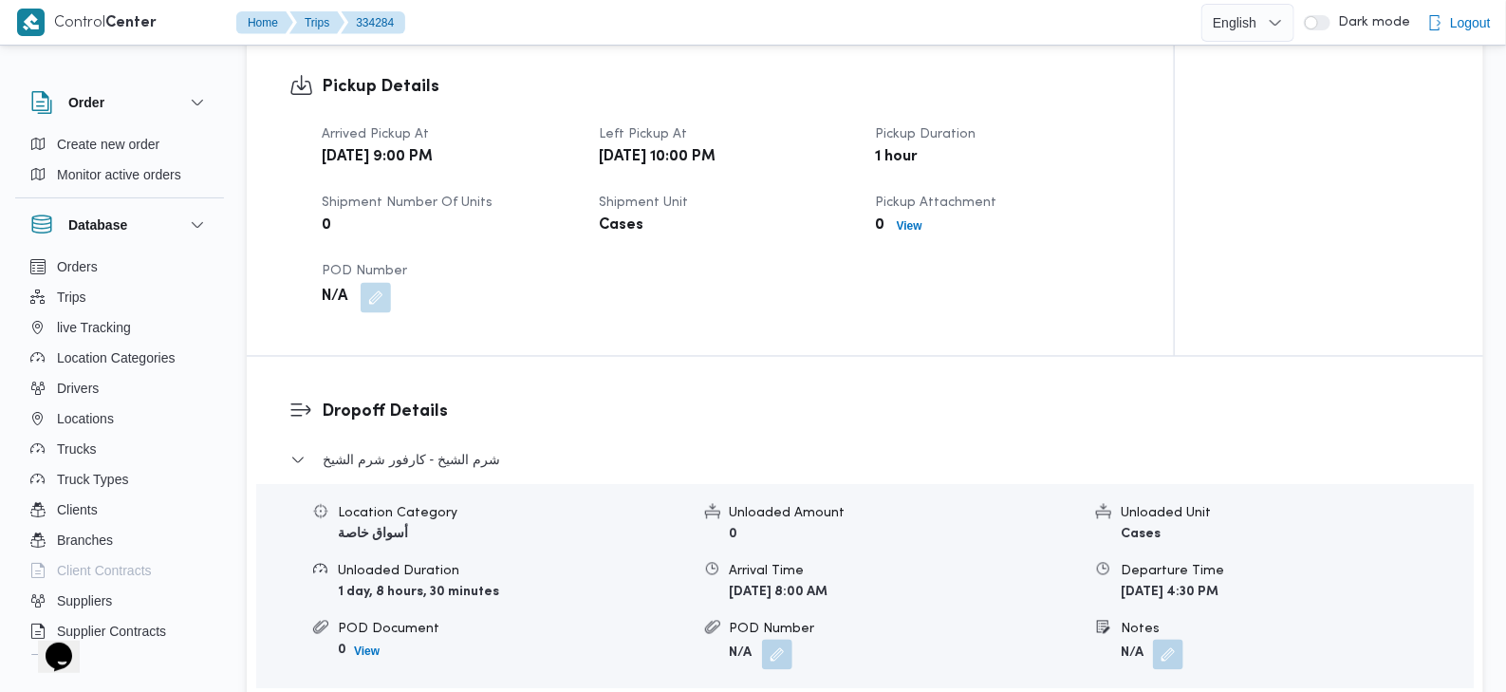
click at [433, 146] on b "[DATE] 9:00 PM" at bounding box center [377, 157] width 111 height 23
click at [716, 146] on b "[DATE] 10:00 PM" at bounding box center [657, 157] width 117 height 23
click at [847, 583] on div "Location Category أسواق خاصة Unloaded Amount 0 Unloaded Unit Cases Unloaded Dur…" at bounding box center [865, 587] width 1233 height 200
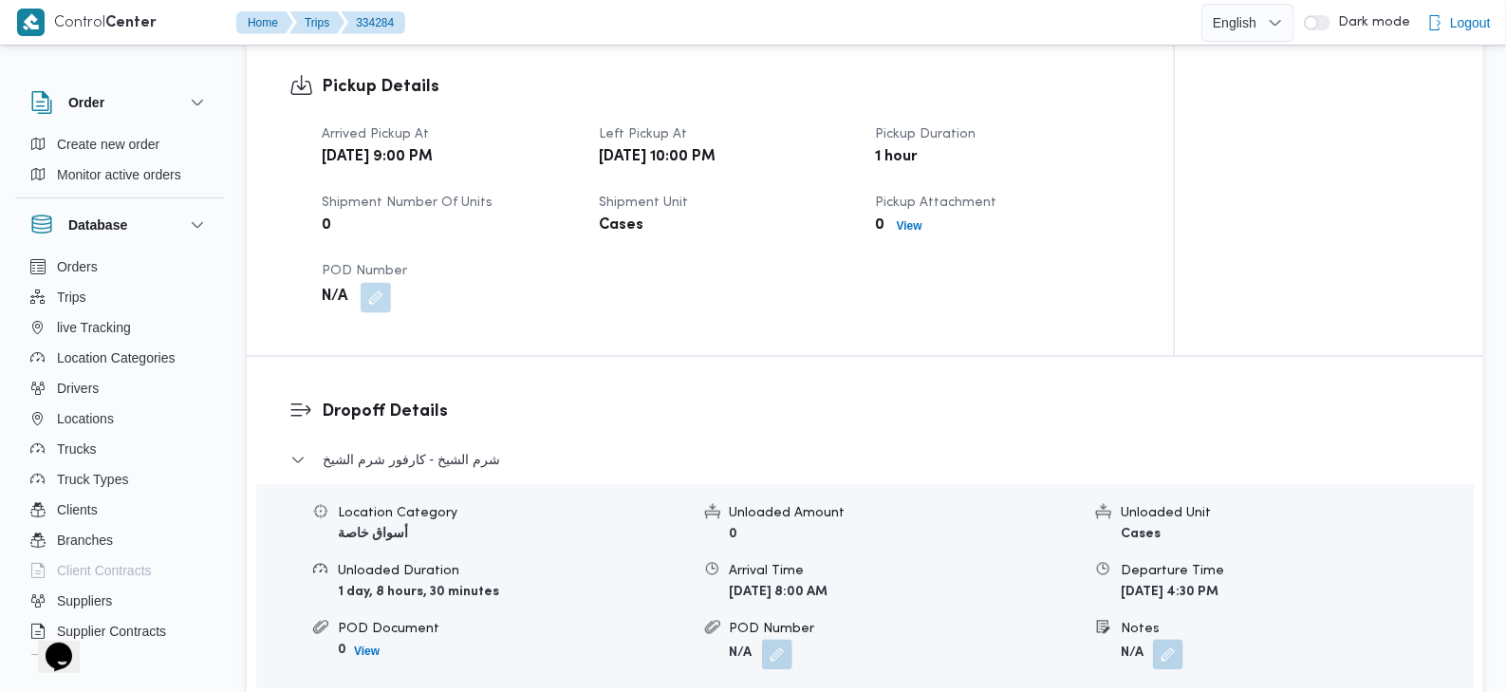
click at [847, 583] on div "Location Category أسواق خاصة Unloaded Amount 0 Unloaded Unit Cases Unloaded Dur…" at bounding box center [865, 587] width 1233 height 200
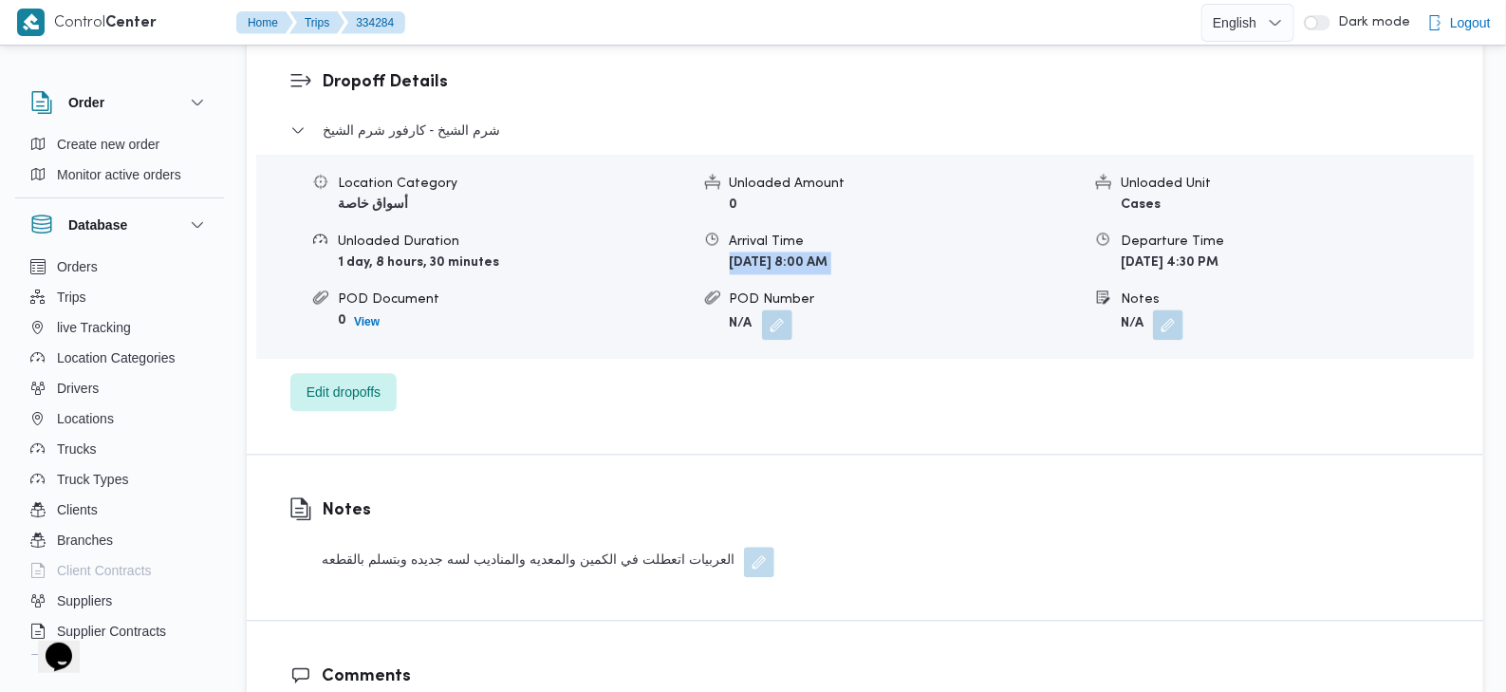
scroll to position [1565, 0]
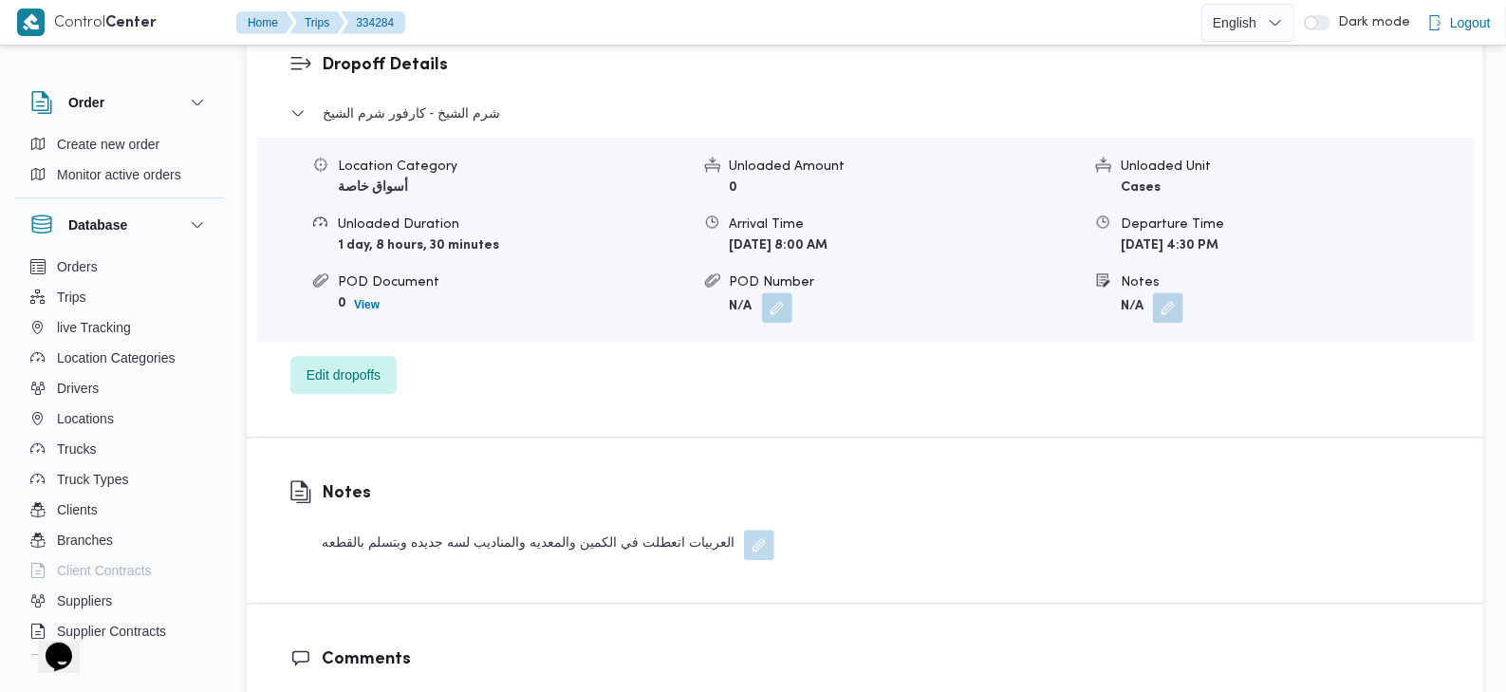
click at [507, 530] on div "العربيات اتعطلت في الكمين والمعديه والمناديب لسه جديده وبتسلم بالقطعه" at bounding box center [548, 545] width 453 height 30
